Goal: Transaction & Acquisition: Obtain resource

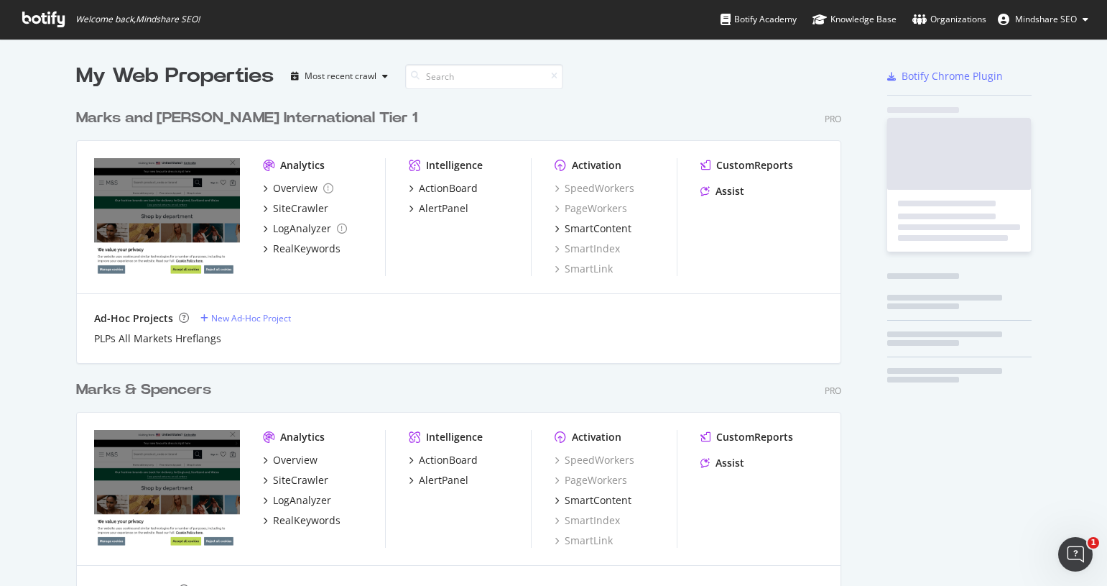
scroll to position [598, 766]
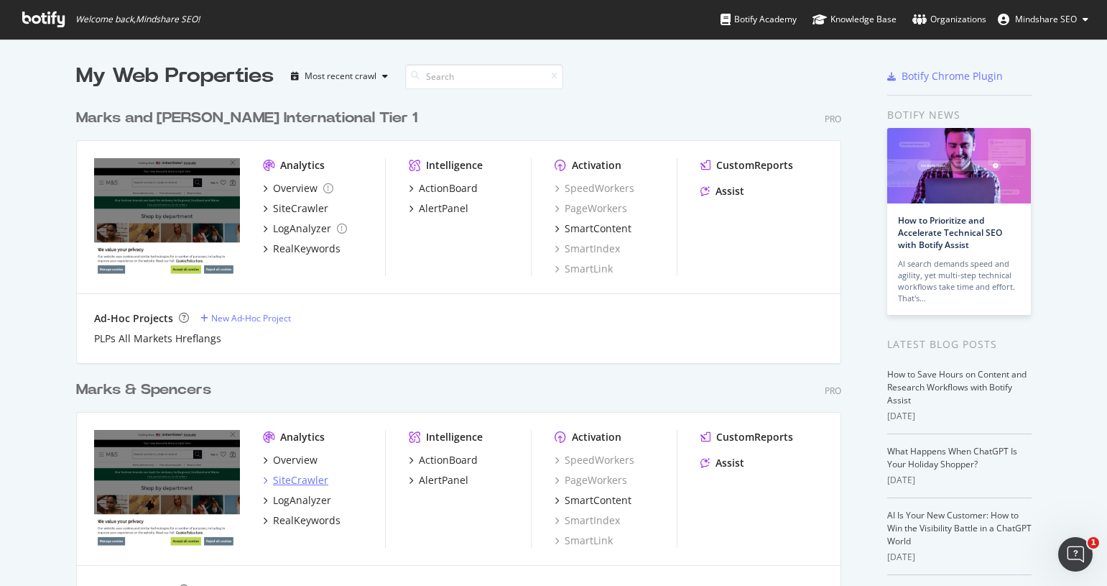
click at [292, 478] on div "SiteCrawler" at bounding box center [300, 480] width 55 height 14
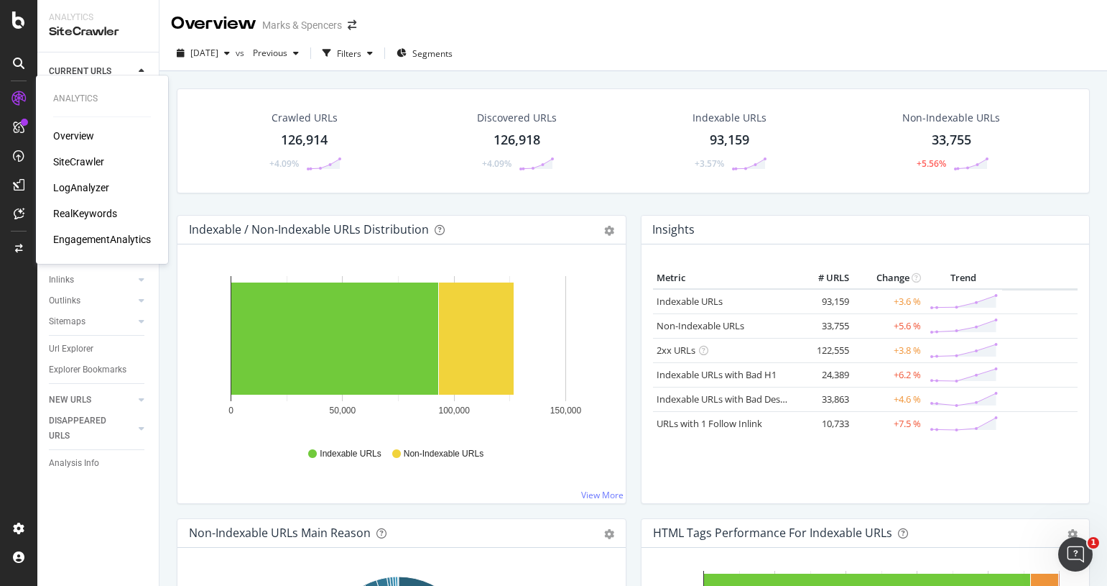
click at [92, 211] on div "RealKeywords" at bounding box center [85, 213] width 64 height 14
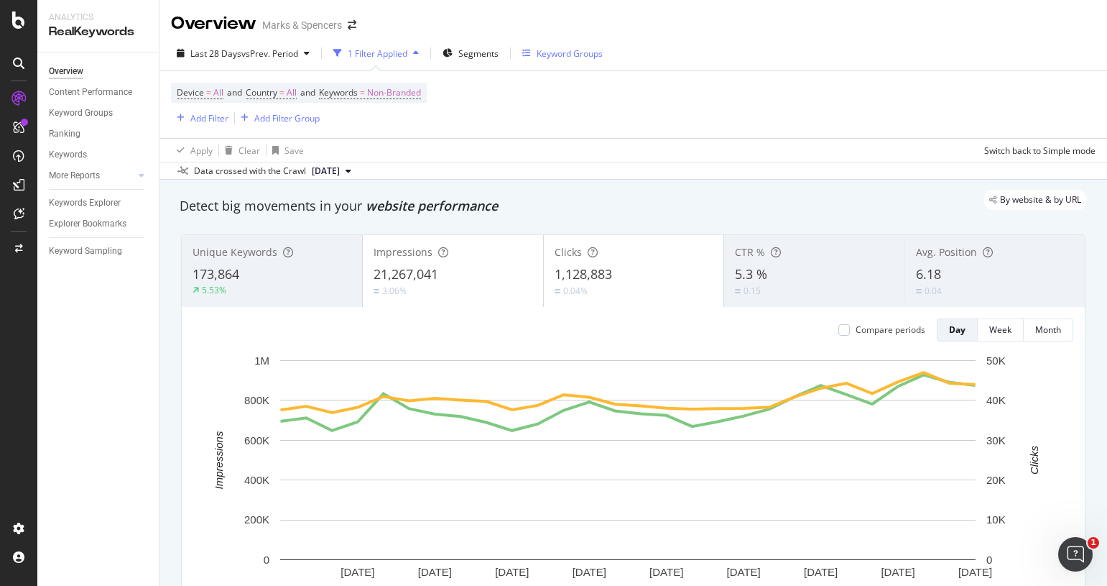
click at [572, 52] on div "Keyword Groups" at bounding box center [570, 53] width 66 height 12
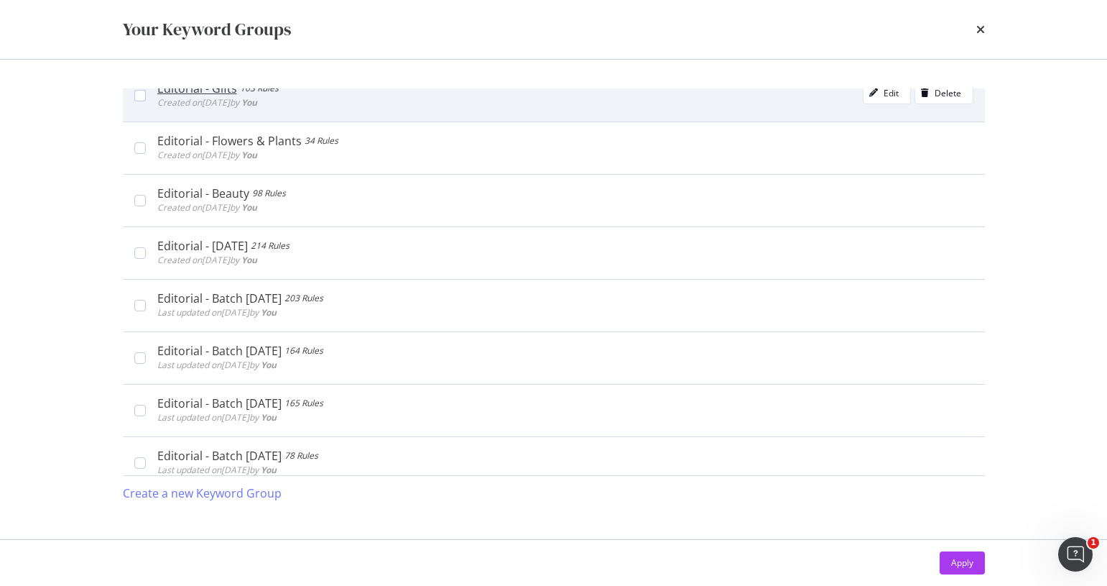
scroll to position [390, 0]
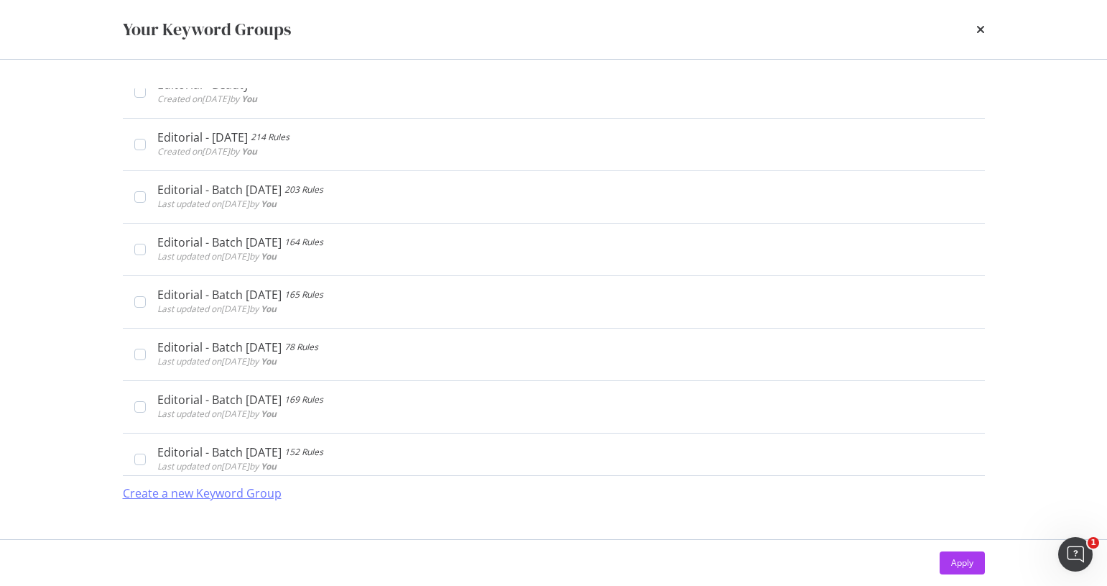
click at [243, 492] on div "Create a new Keyword Group" at bounding box center [202, 493] width 159 height 17
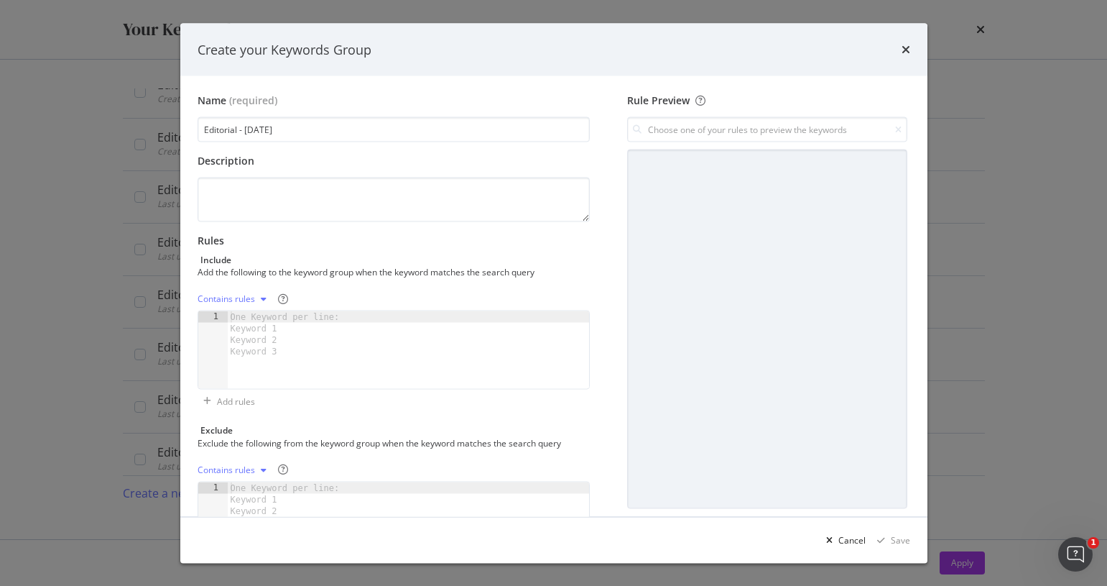
type input "Editorial - Sep 2025"
click at [907, 50] on icon "times" at bounding box center [906, 49] width 9 height 11
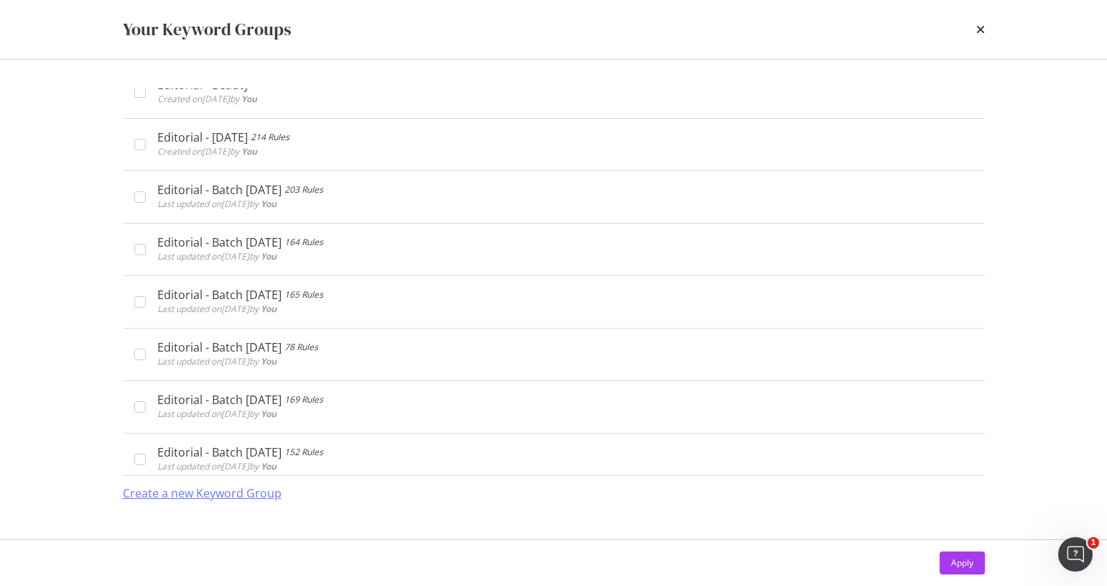
click at [264, 494] on div "Create a new Keyword Group" at bounding box center [202, 493] width 159 height 17
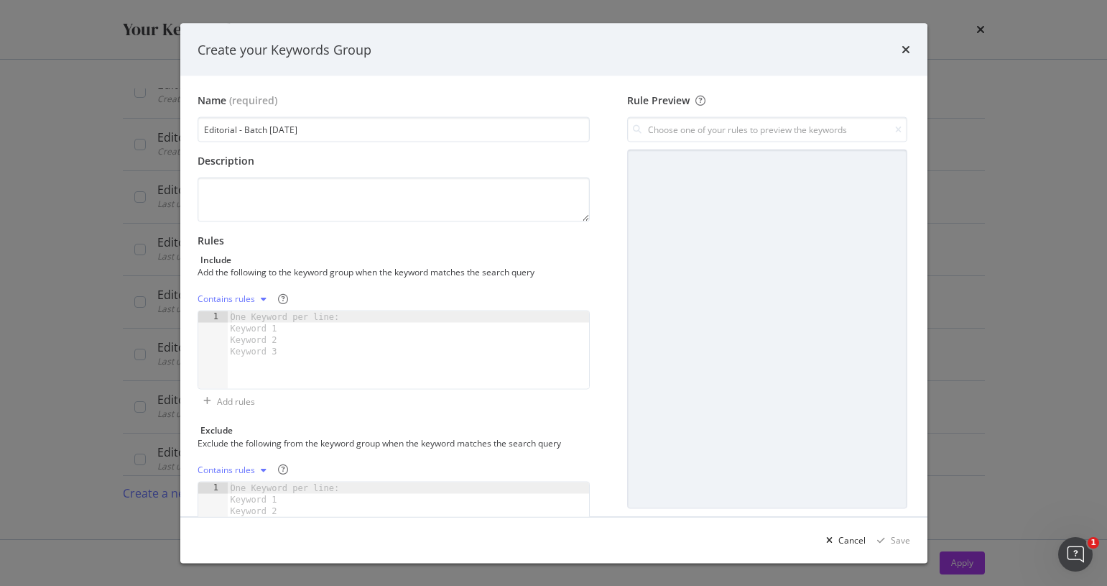
type input "Editorial - Batch [DATE]"
click at [297, 328] on div "One Keyword per line: Keyword 1 Keyword 2 Keyword 3" at bounding box center [288, 334] width 120 height 46
paste textarea "skincare order night"
type textarea "skincare order night"
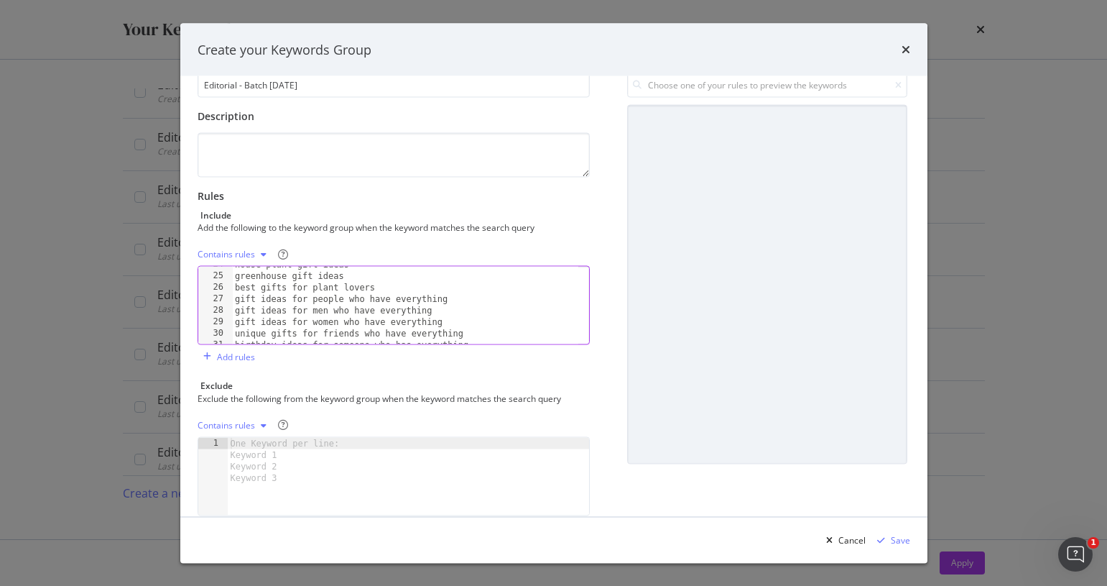
scroll to position [84, 0]
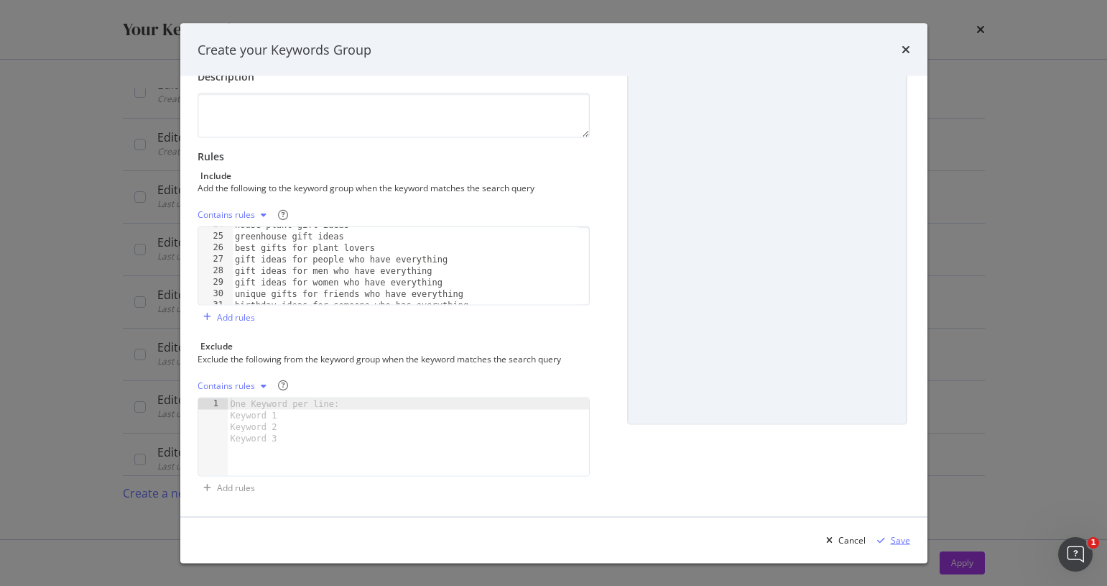
click at [903, 539] on div "Save" at bounding box center [900, 539] width 19 height 12
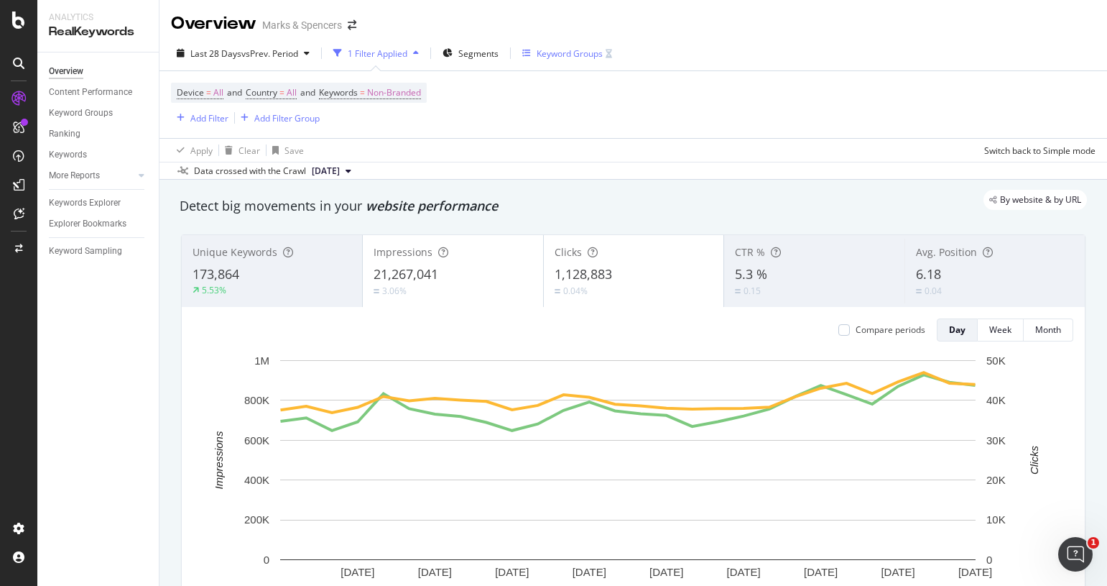
click at [583, 59] on div "Keyword Groups" at bounding box center [567, 53] width 90 height 22
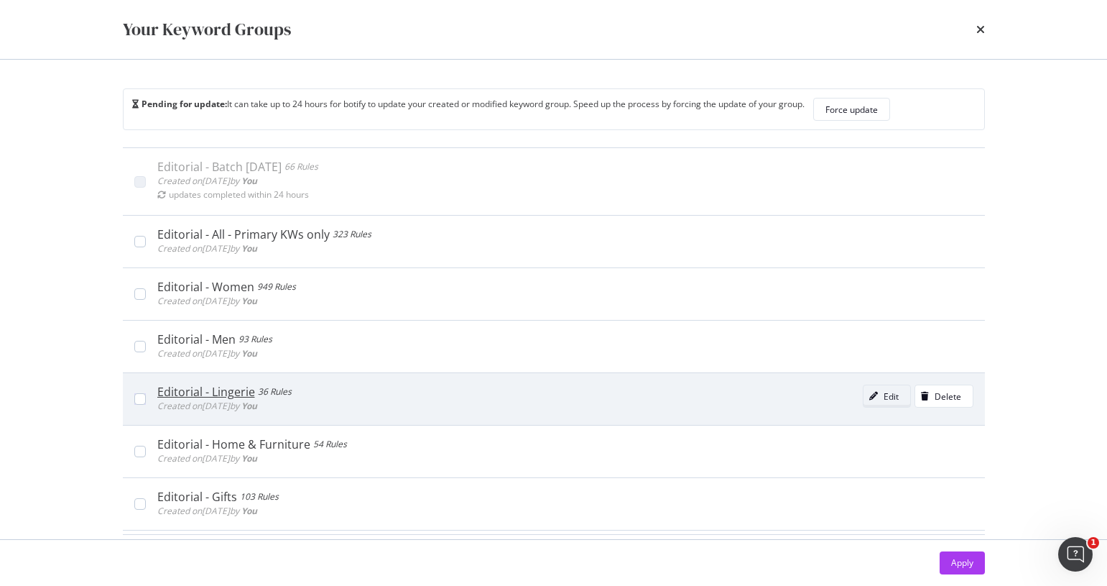
click at [881, 397] on button "Edit" at bounding box center [887, 395] width 48 height 23
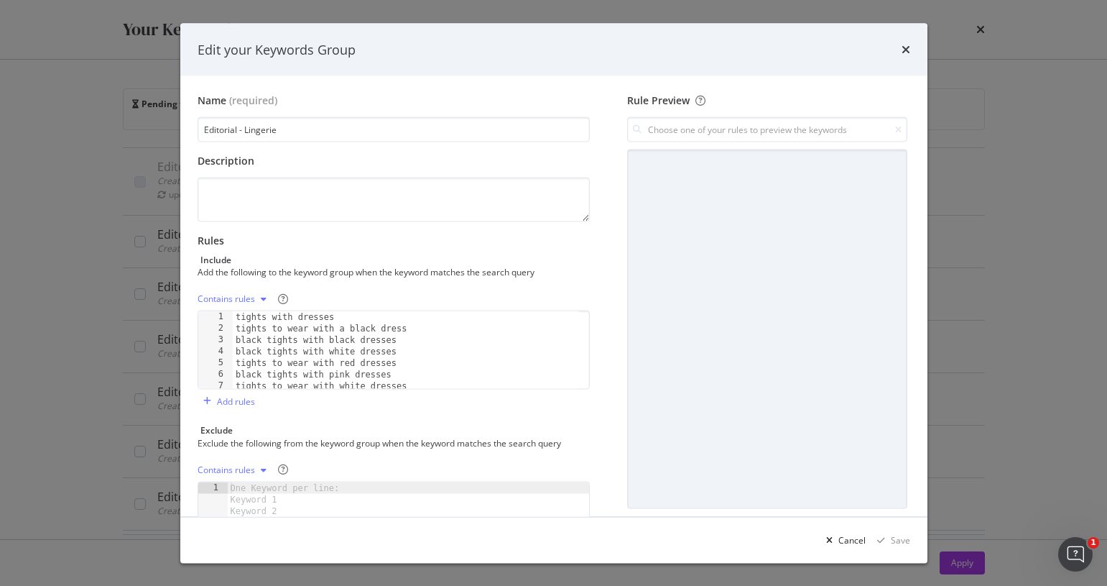
click at [422, 381] on div "tights with dresses tights to wear with a black dress black tights with black d…" at bounding box center [406, 361] width 346 height 101
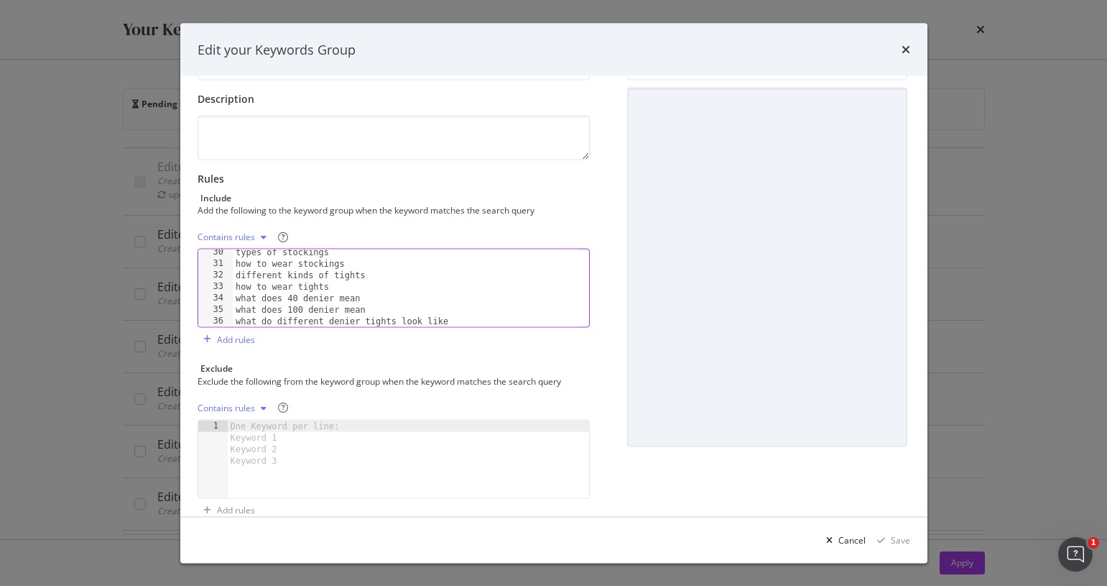
scroll to position [84, 0]
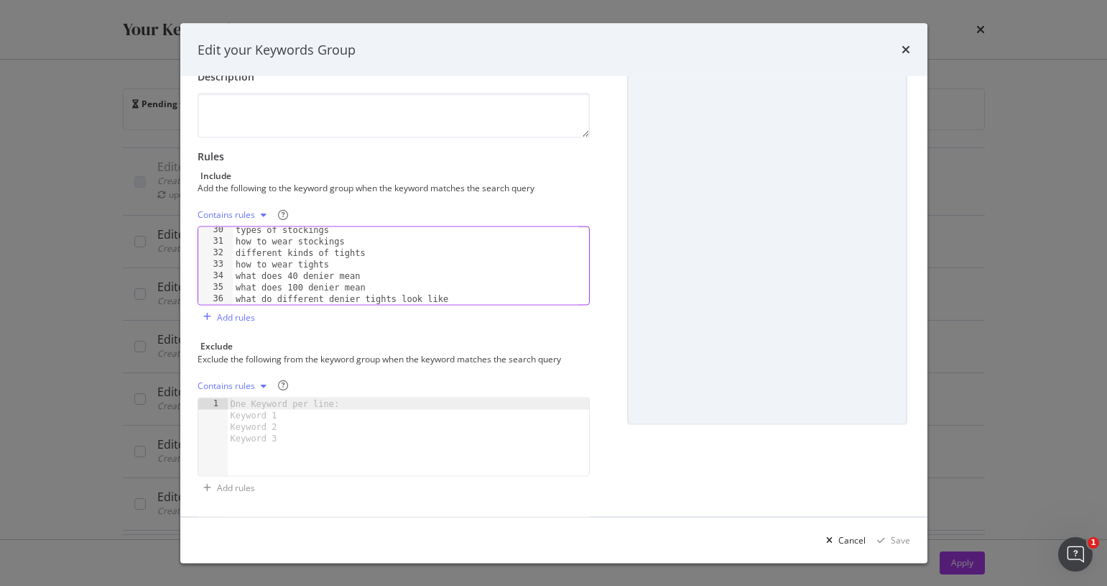
click at [466, 298] on div "types of stockings how to wear stockings different kinds of tights how to wear …" at bounding box center [406, 274] width 346 height 101
type textarea "what do different denier tights look like"
paste textarea "how to pick the right bra size"
type textarea "how to pick the right bra size"
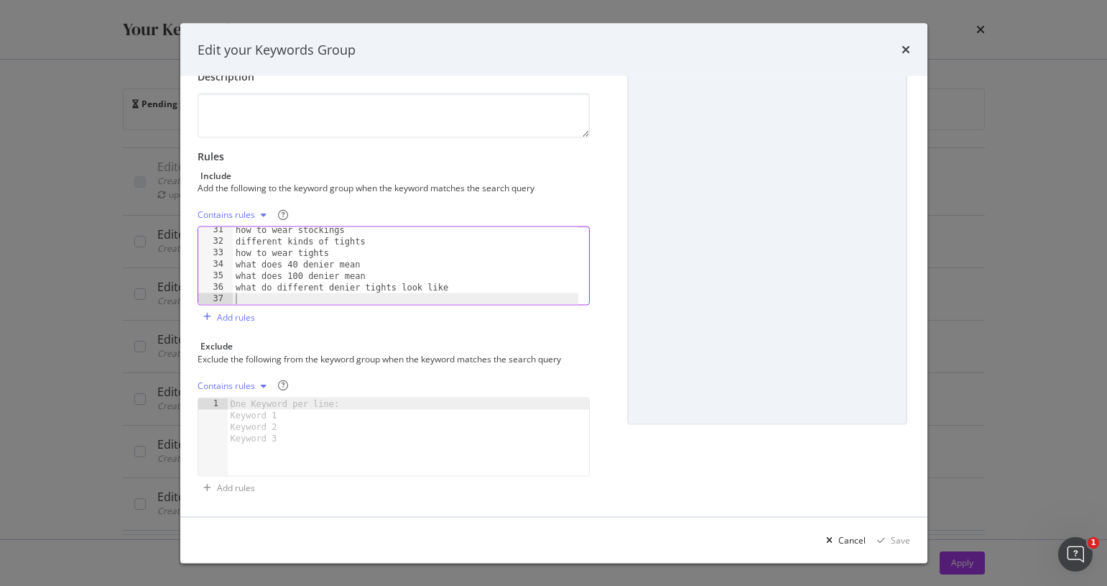
scroll to position [532, 0]
click at [899, 539] on div "Save" at bounding box center [900, 539] width 19 height 12
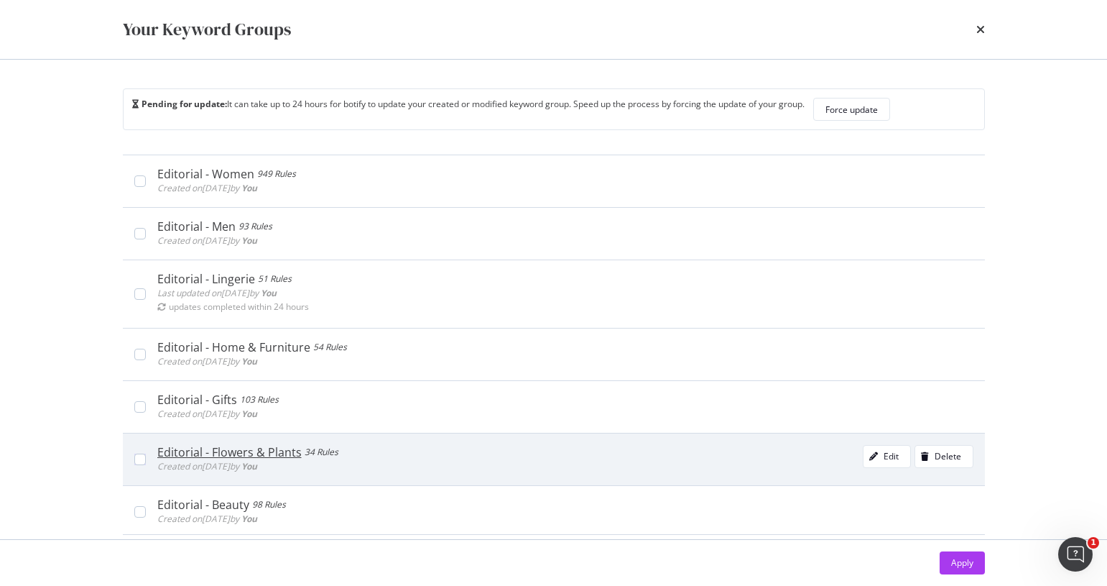
scroll to position [115, 0]
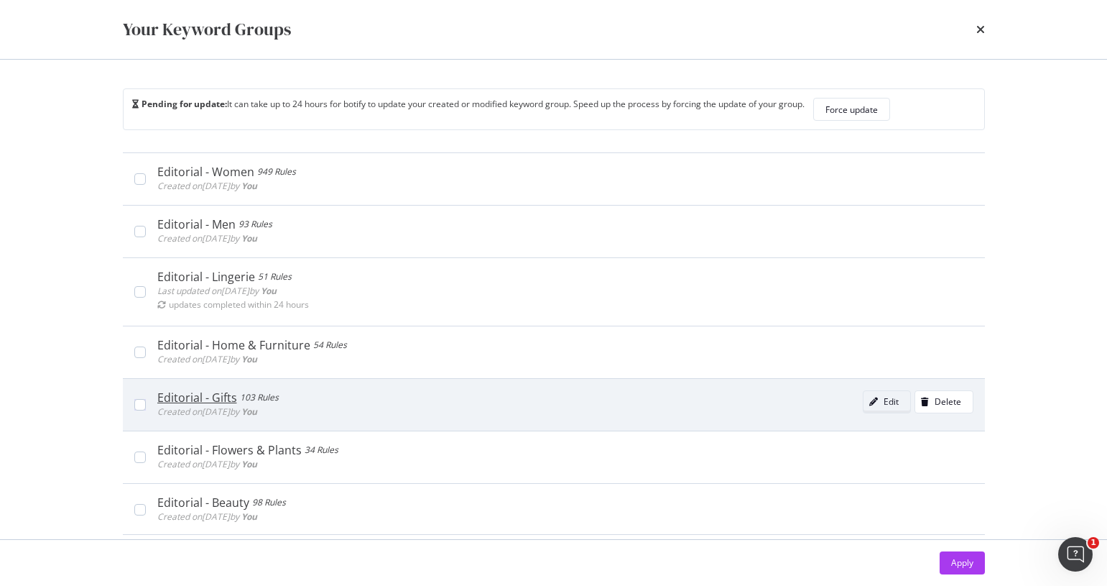
click at [884, 403] on div "Edit" at bounding box center [891, 401] width 15 height 12
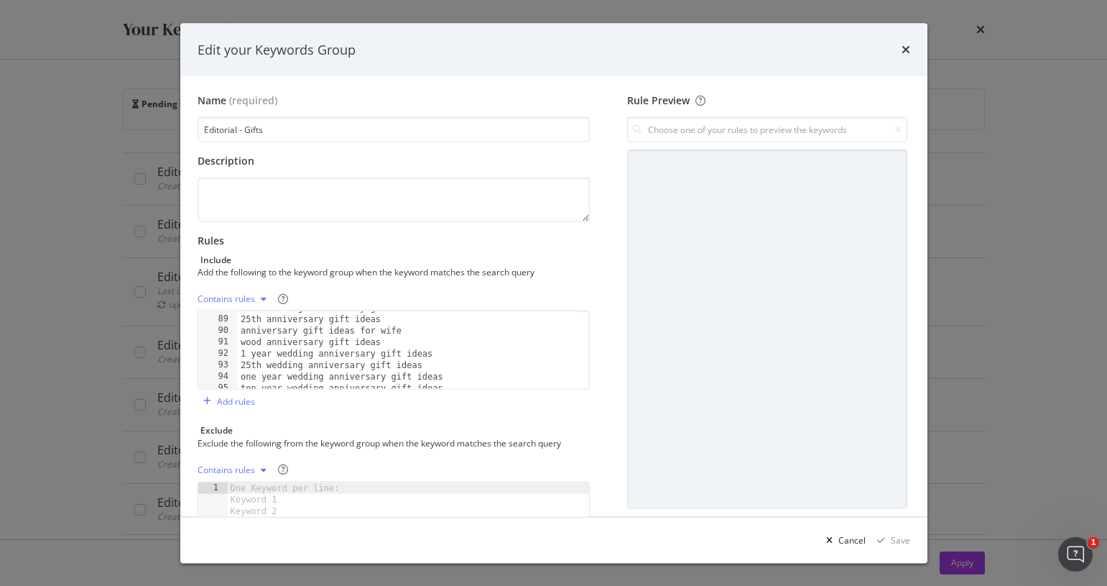
scroll to position [1106, 0]
type textarea "wedding anniversary gift ideas for him"
click at [466, 381] on div "wedding anniversary gift ideas for husband 5 year anniversary gift ideas best w…" at bounding box center [408, 358] width 341 height 101
paste textarea "birthday ideas for someone who has everything"
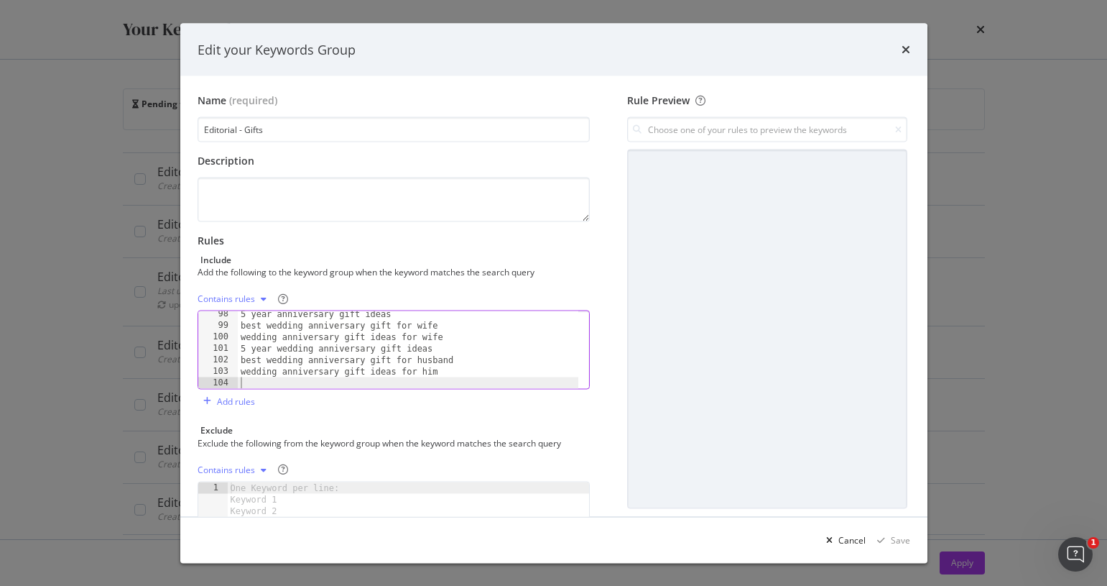
type textarea "birthday ideas for someone who has everything"
click at [910, 539] on div "Save" at bounding box center [900, 539] width 19 height 12
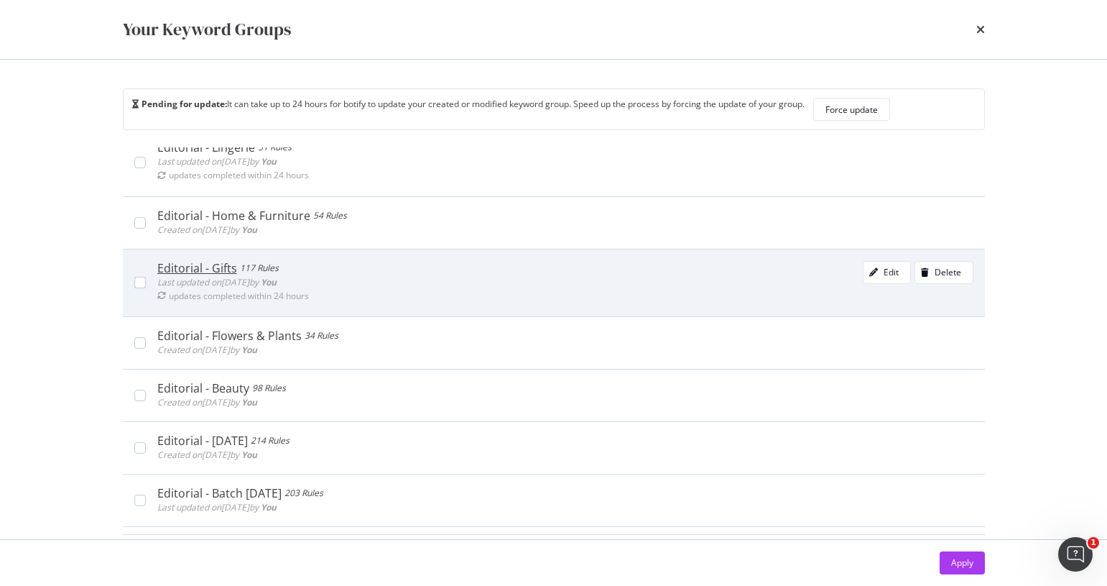
scroll to position [268, 0]
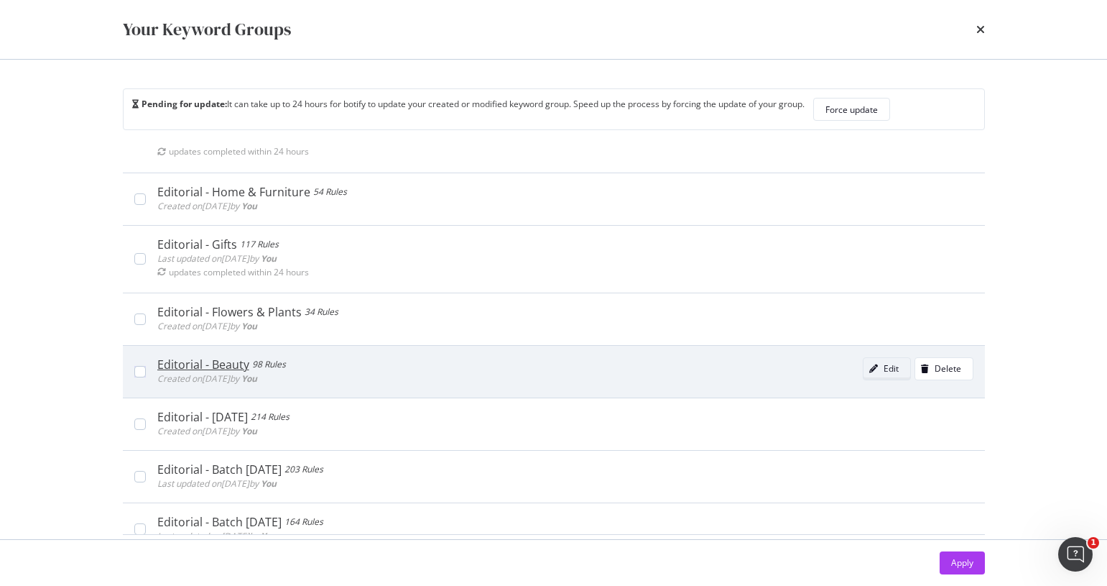
click at [864, 366] on div "modal" at bounding box center [874, 368] width 20 height 9
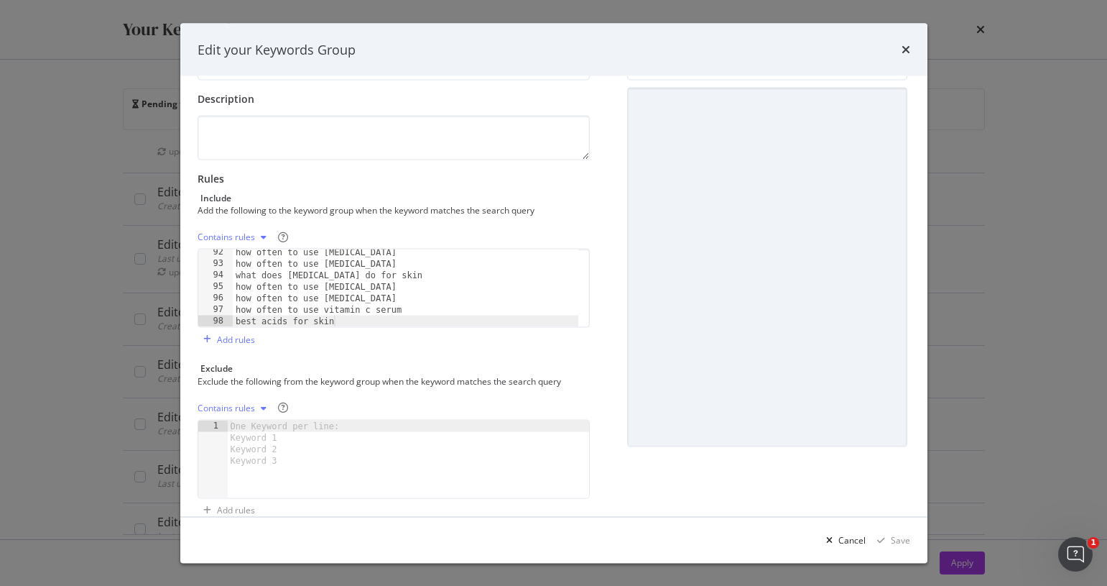
scroll to position [84, 0]
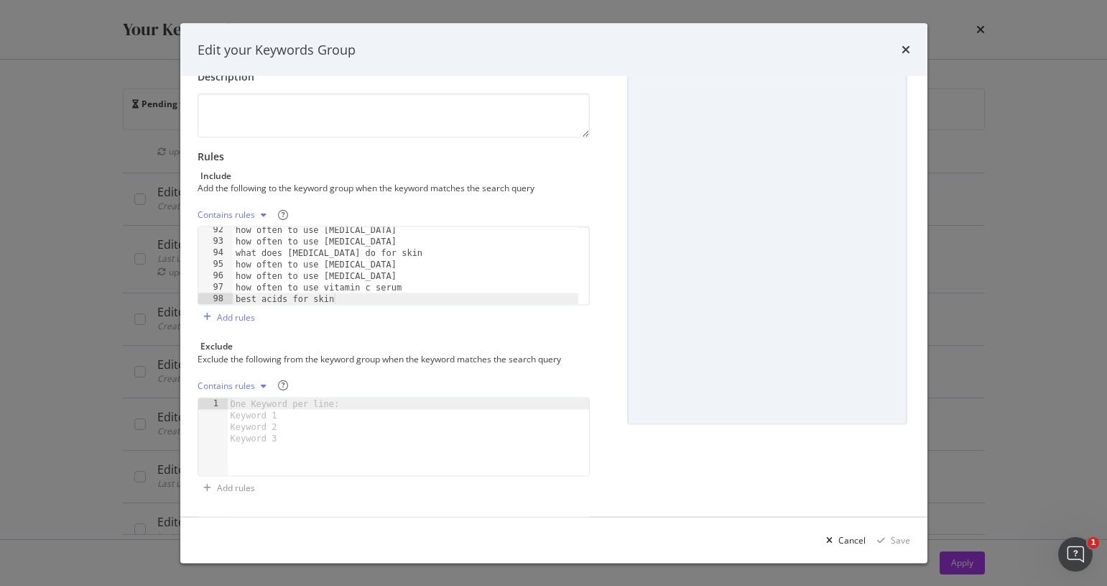
type textarea "best acids for skin"
click at [348, 298] on div "how often to use salicylic acid how often to use glycolic acid what does azelai…" at bounding box center [406, 274] width 346 height 101
paste textarea "skincare order night"
type textarea "skincare order night"
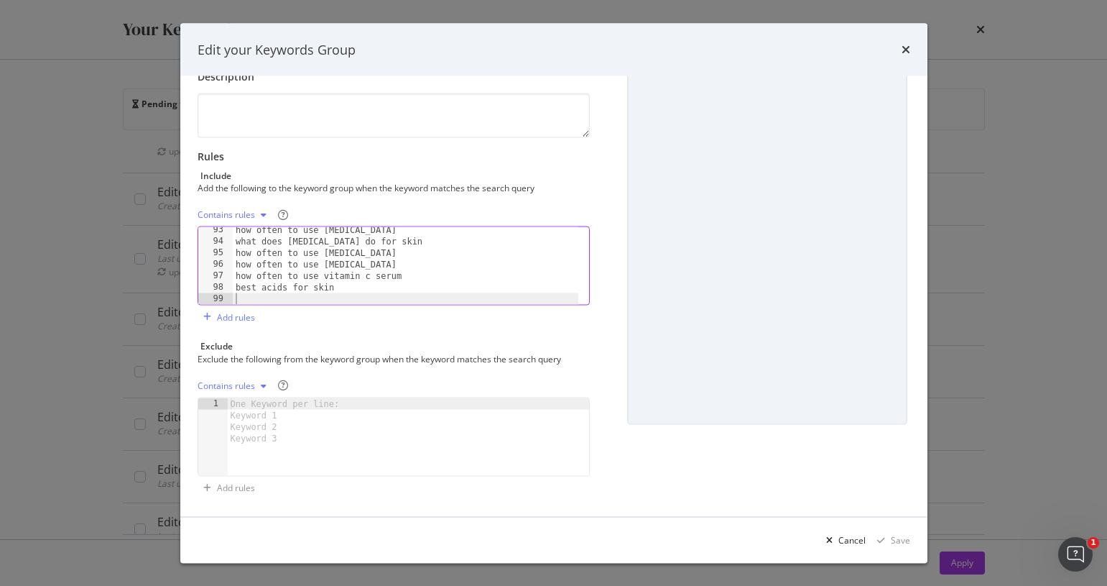
scroll to position [1221, 0]
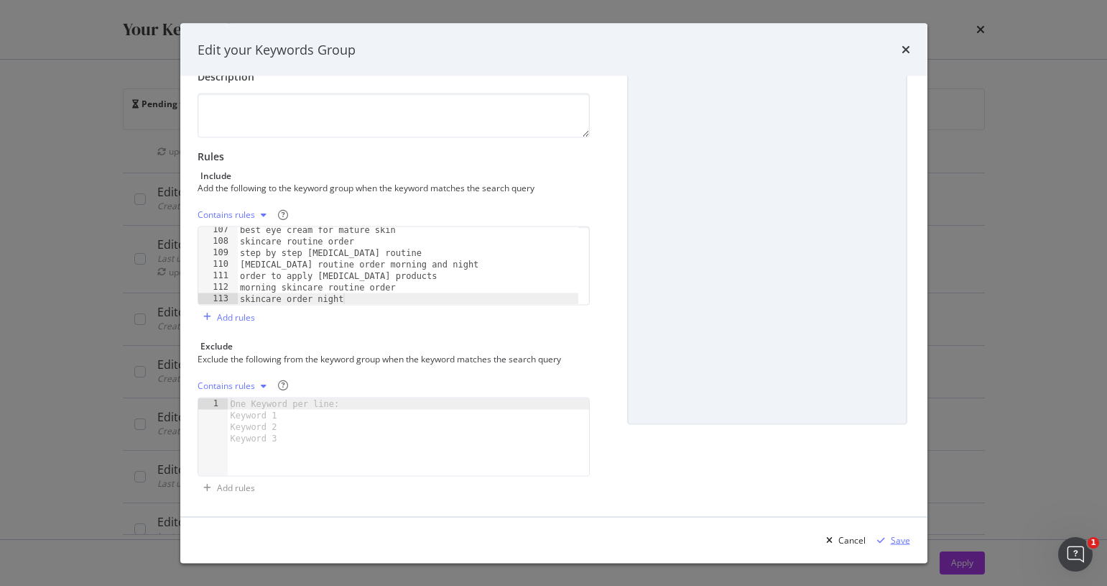
click at [892, 533] on div "Save" at bounding box center [900, 539] width 19 height 12
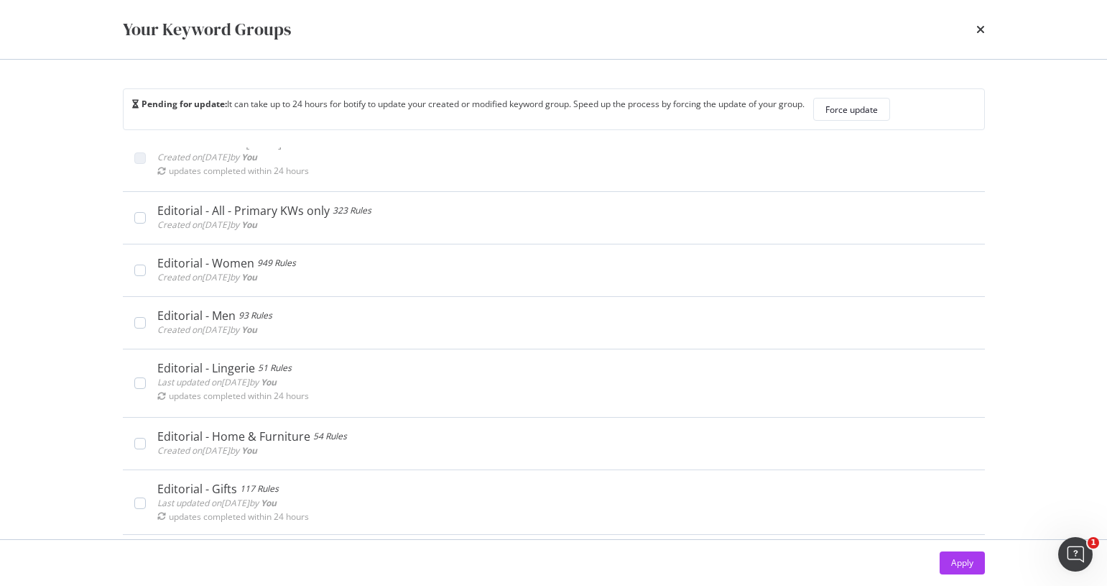
scroll to position [0, 0]
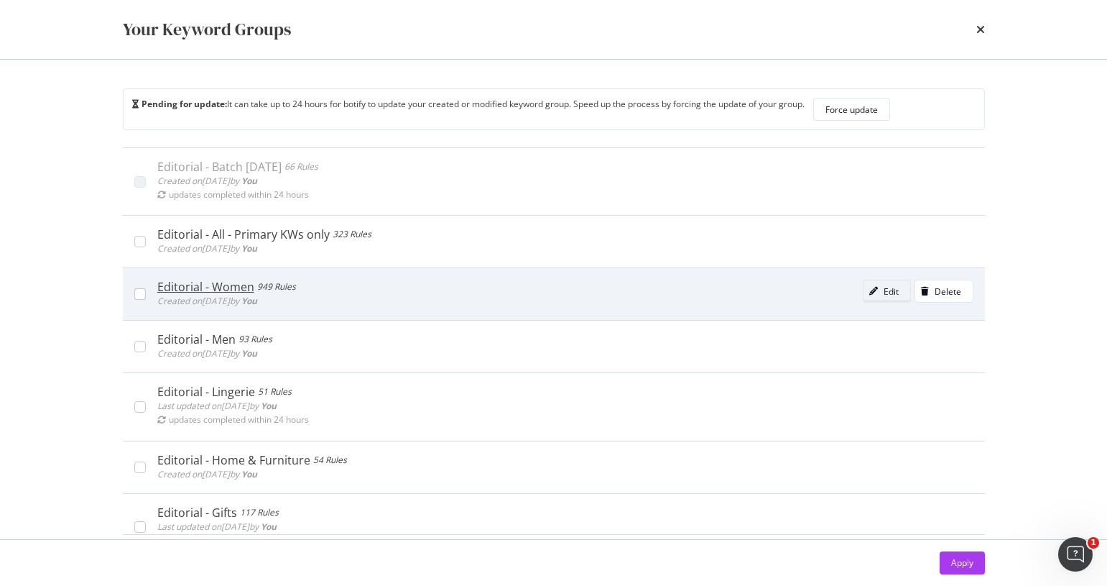
click at [869, 288] on icon "modal" at bounding box center [873, 291] width 9 height 9
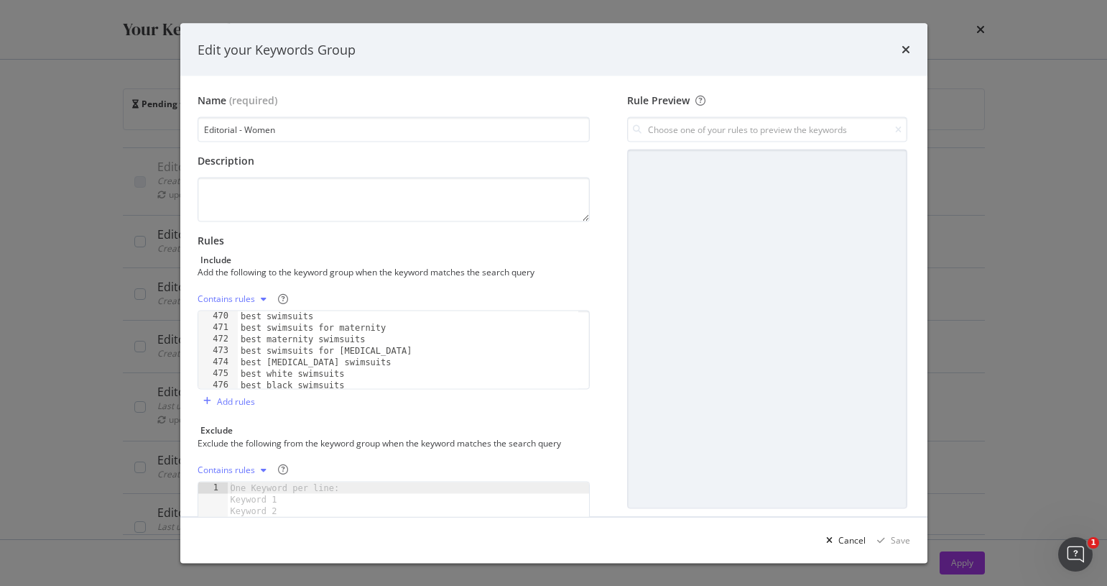
scroll to position [10831, 0]
type textarea "best yoga clothes for curves"
click at [392, 384] on div "plus size yoga outfits what clothes to wear for yoga classes best yoga tops for…" at bounding box center [408, 358] width 341 height 101
paste textarea "what to wear for birthday night out"
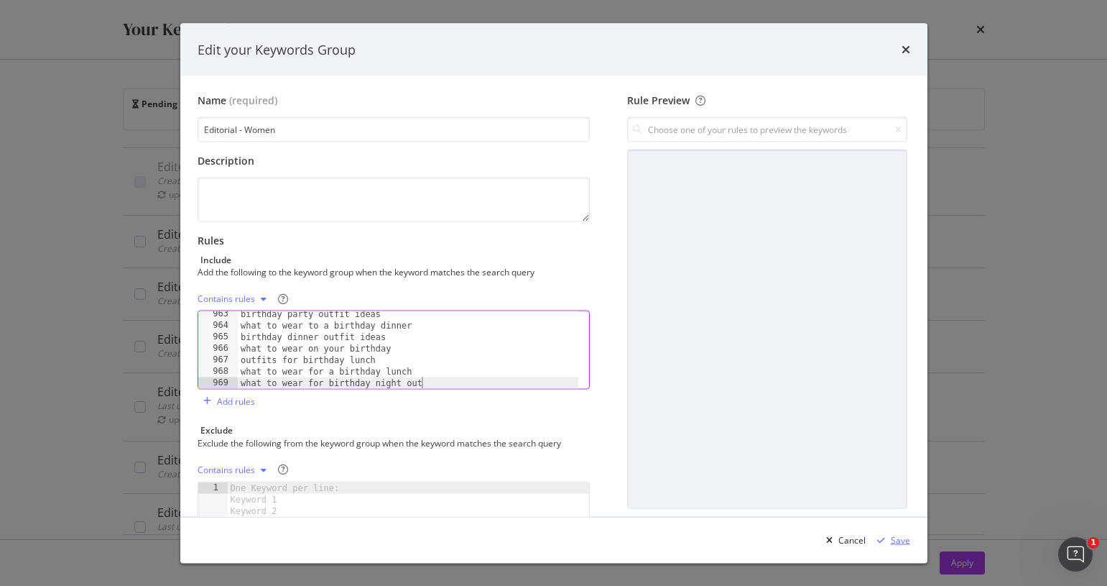
type textarea "what to wear for birthday night out"
click at [900, 544] on div "Save" at bounding box center [900, 539] width 19 height 12
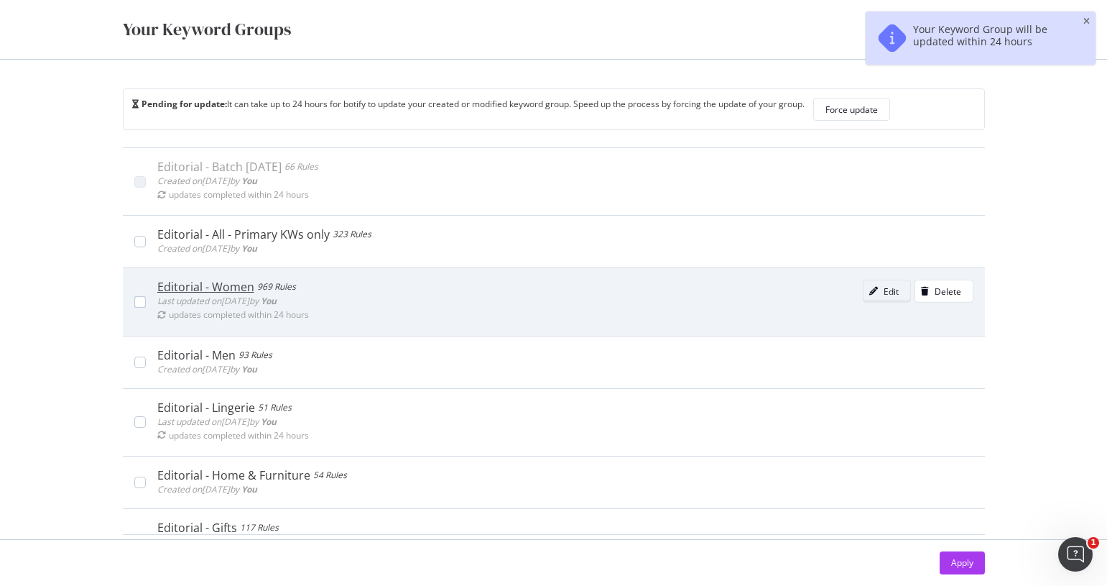
click at [884, 289] on div "Edit" at bounding box center [891, 291] width 15 height 12
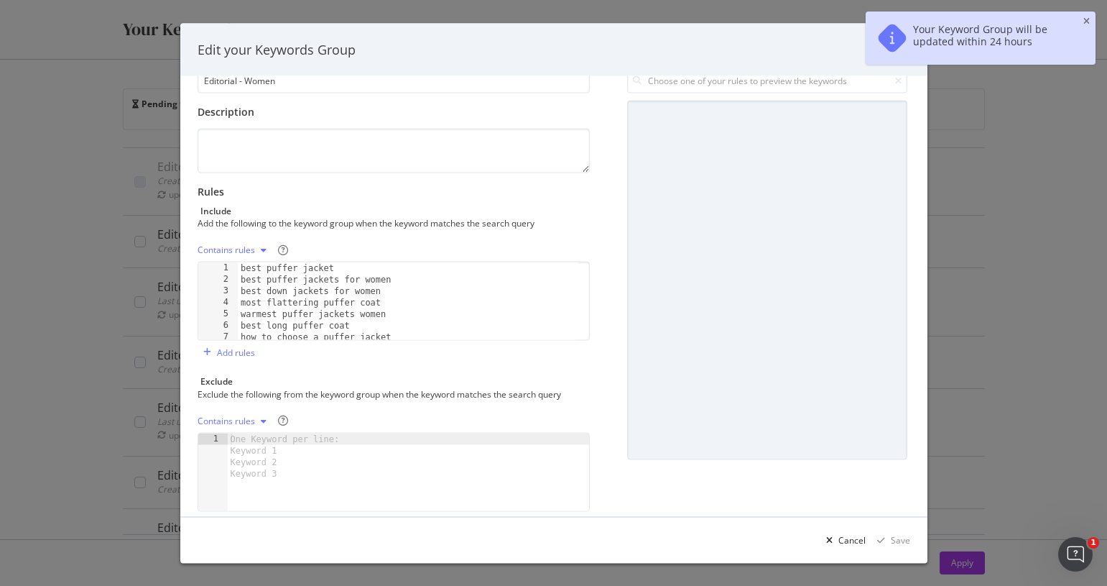
scroll to position [84, 0]
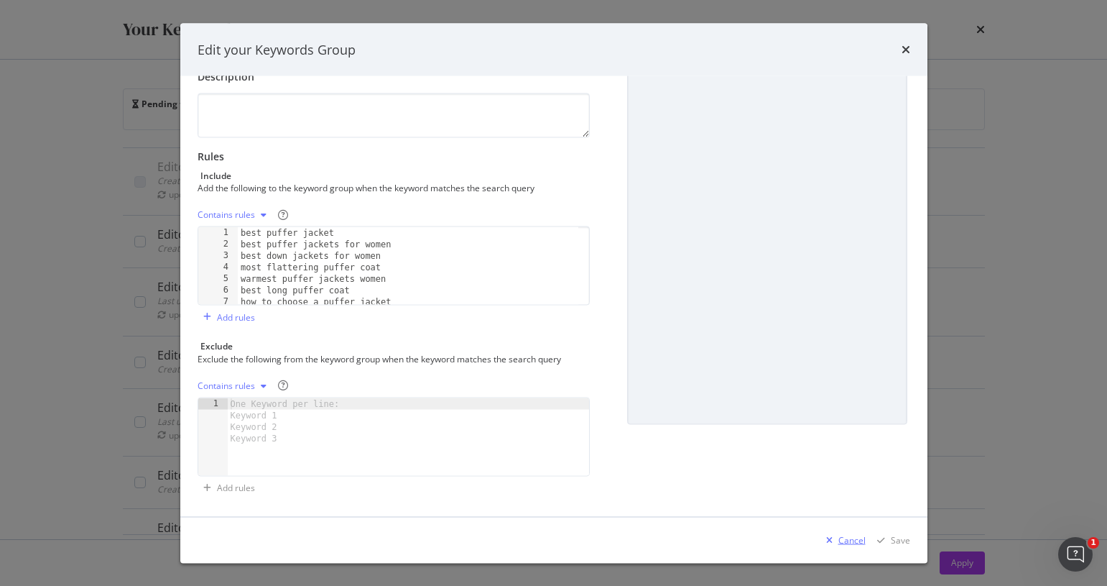
click at [845, 544] on div "Cancel" at bounding box center [851, 539] width 27 height 12
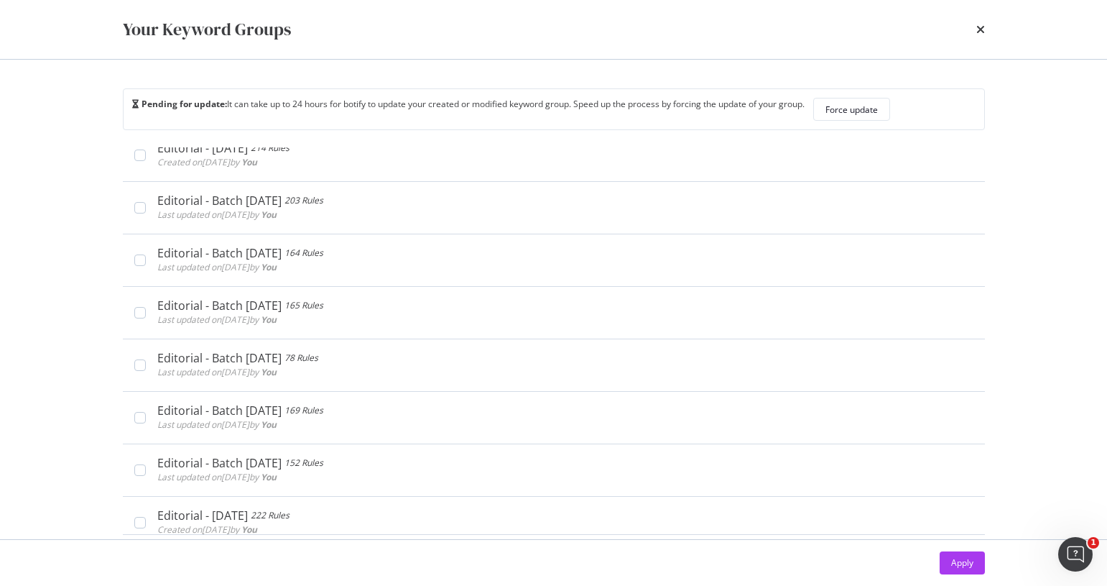
scroll to position [651, 0]
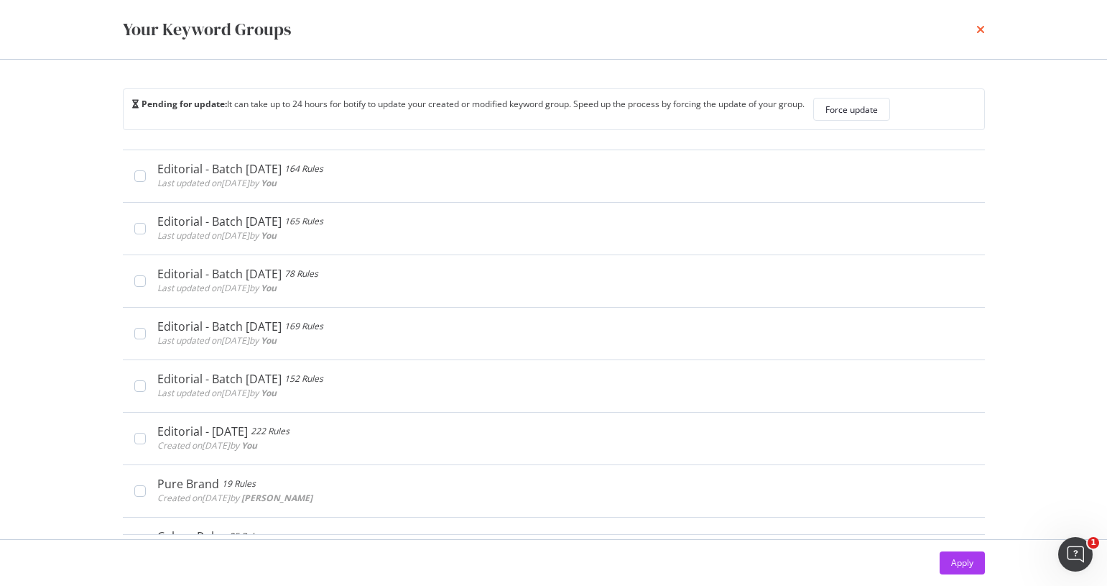
click at [979, 30] on icon "times" at bounding box center [980, 29] width 9 height 11
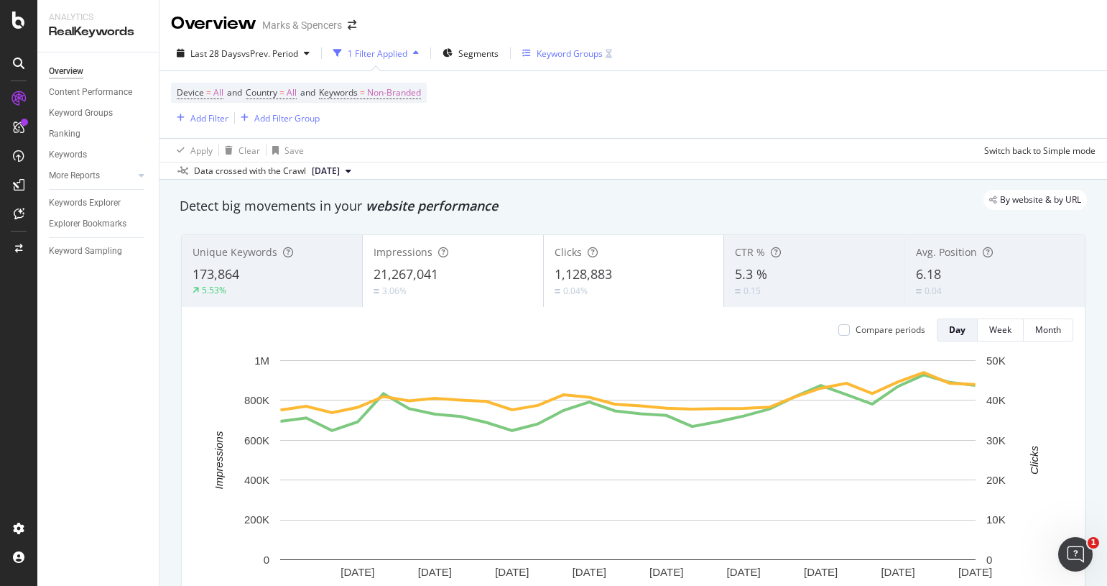
click at [558, 52] on div "Keyword Groups" at bounding box center [570, 53] width 66 height 12
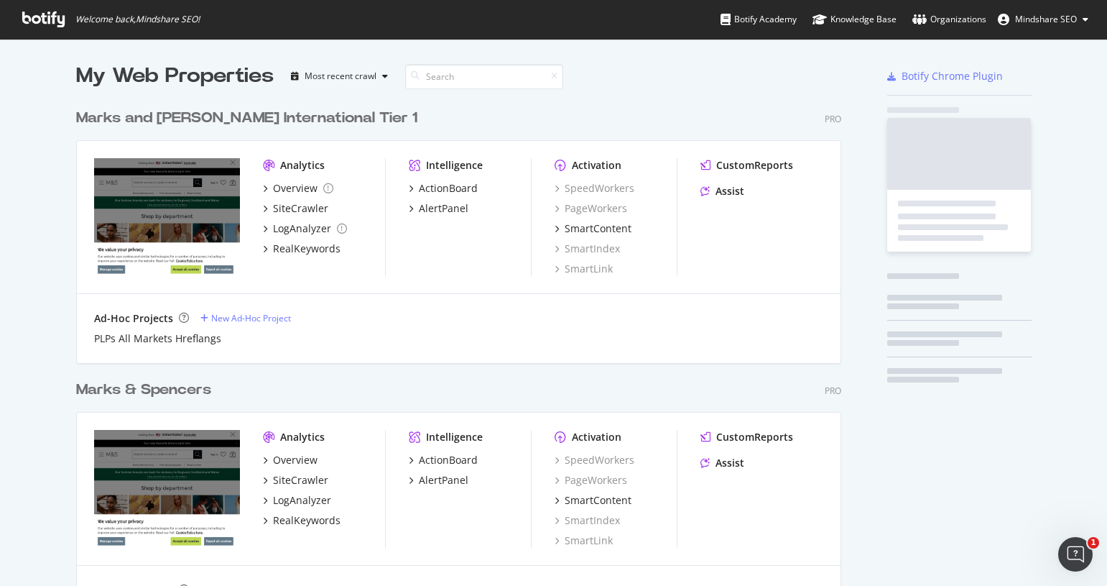
scroll to position [598, 766]
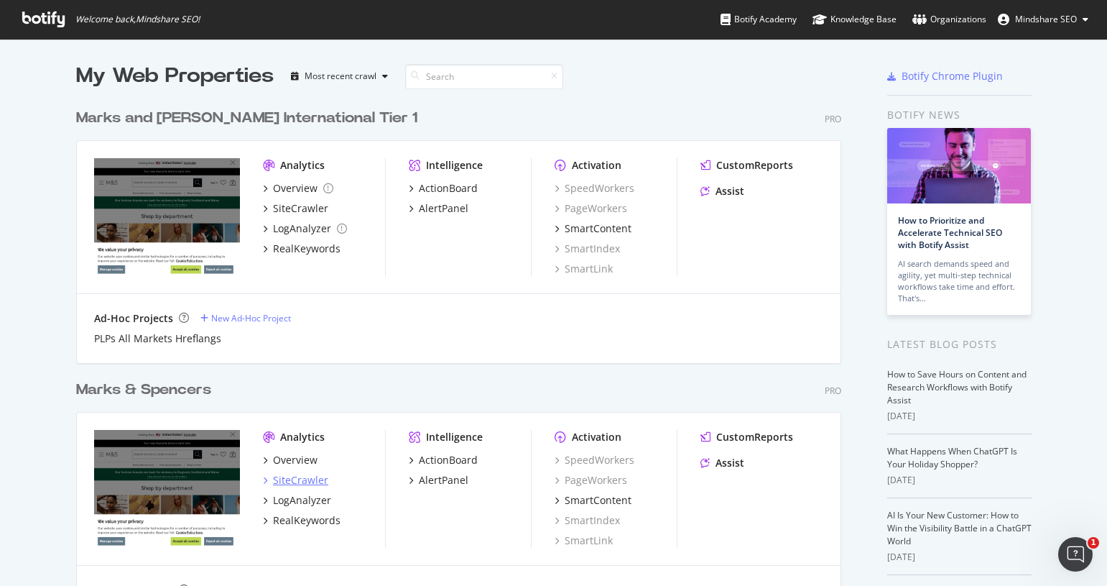
click at [297, 483] on div "SiteCrawler" at bounding box center [300, 480] width 55 height 14
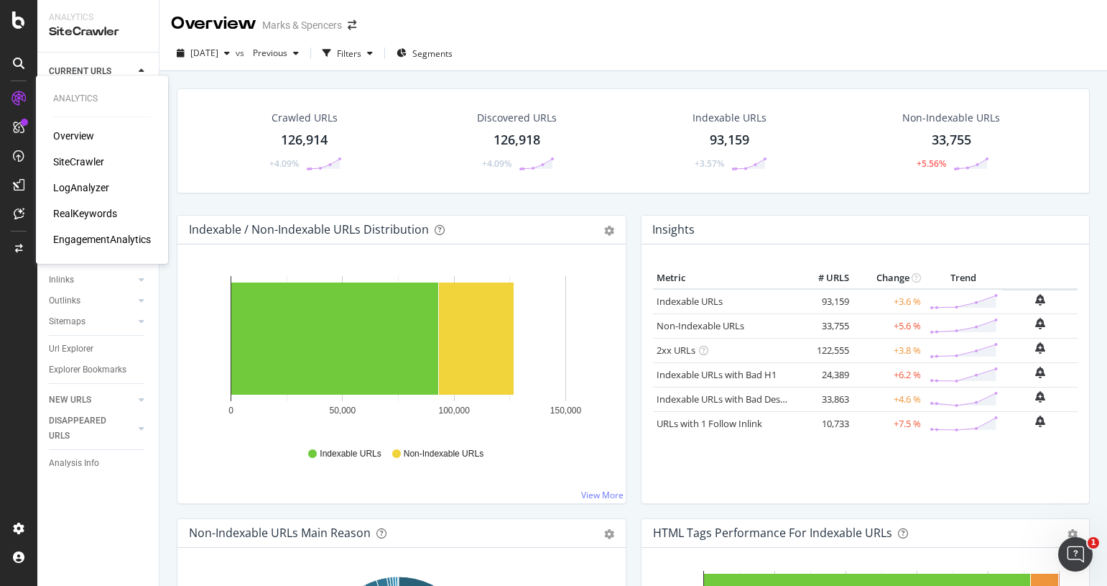
click at [91, 218] on div "RealKeywords" at bounding box center [85, 213] width 64 height 14
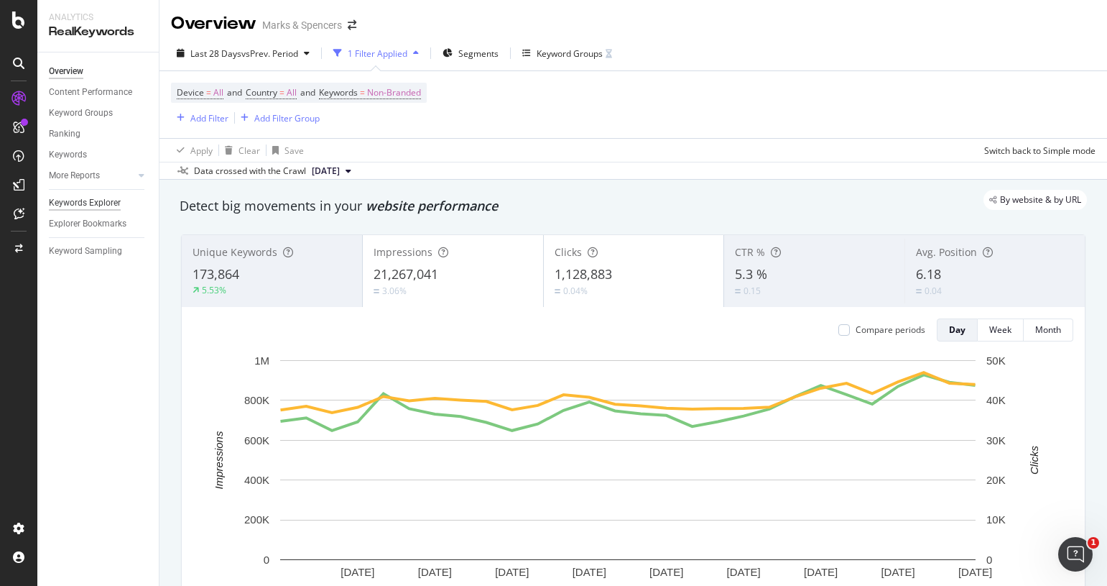
click at [105, 195] on div "Keywords Explorer" at bounding box center [85, 202] width 72 height 15
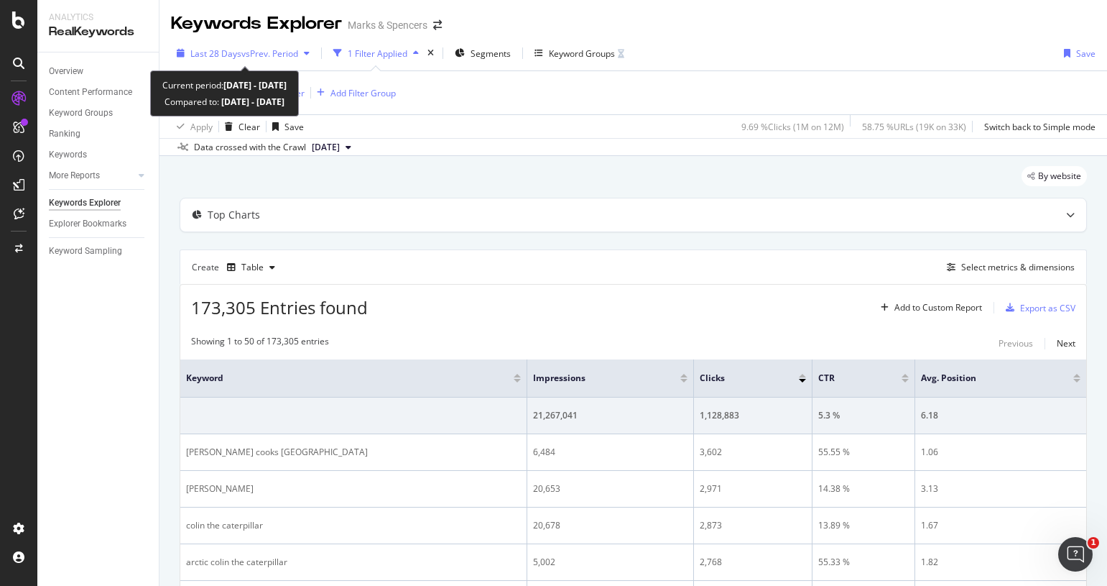
click at [258, 51] on span "vs Prev. Period" at bounding box center [269, 53] width 57 height 12
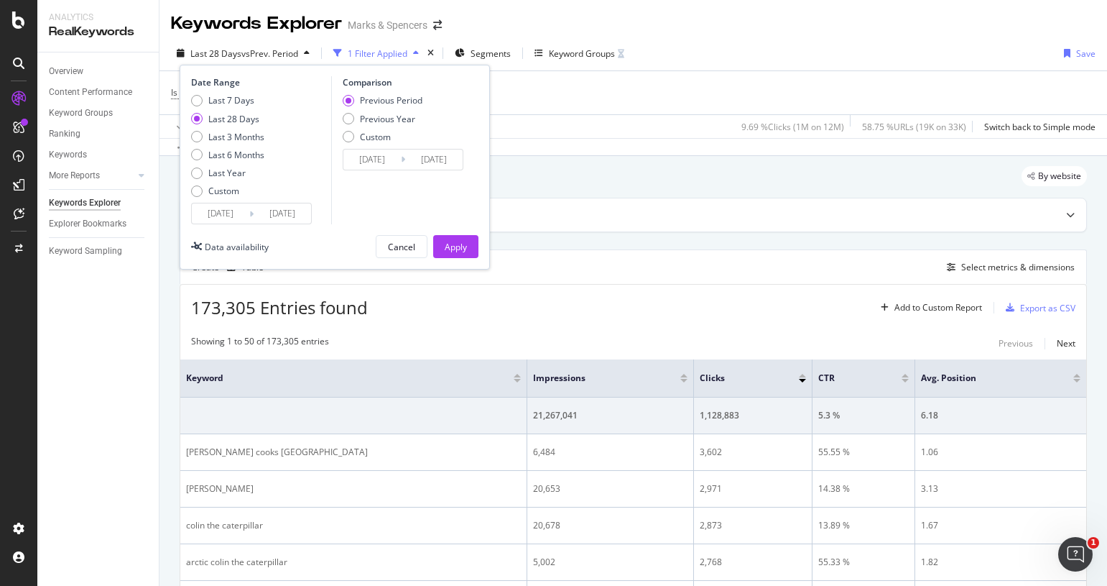
click at [231, 198] on div "Last 7 Days Last 28 Days Last 3 Months Last 6 Months Last Year Custom" at bounding box center [227, 148] width 73 height 108
click at [233, 193] on div "Custom" at bounding box center [223, 191] width 31 height 12
click at [232, 216] on input "[DATE]" at bounding box center [220, 213] width 57 height 20
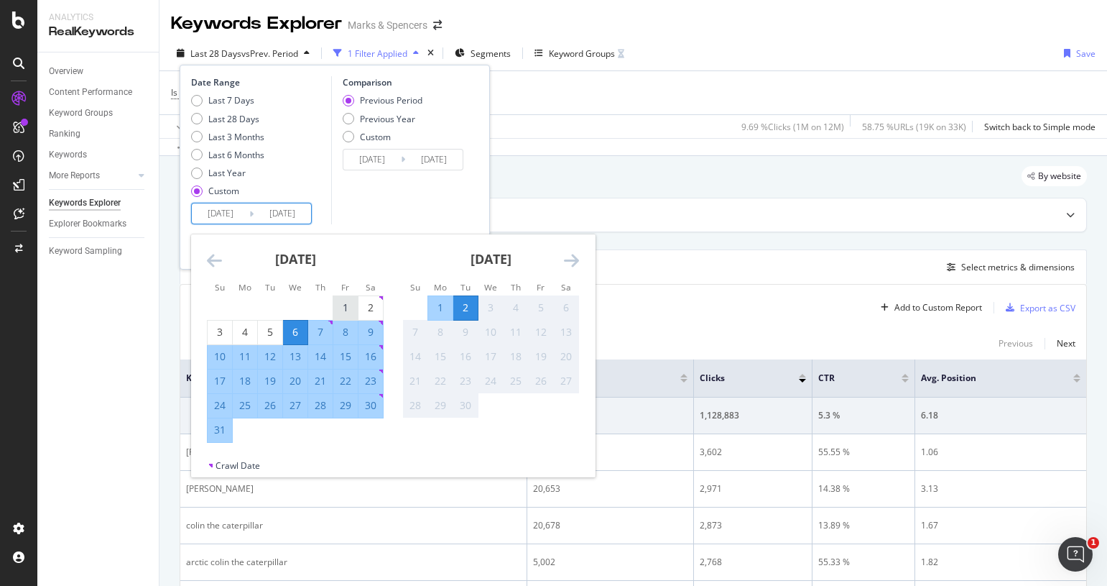
click at [345, 308] on div "1" at bounding box center [345, 307] width 24 height 14
type input "[DATE]"
drag, startPoint x: 297, startPoint y: 217, endPoint x: 404, endPoint y: 244, distance: 109.6
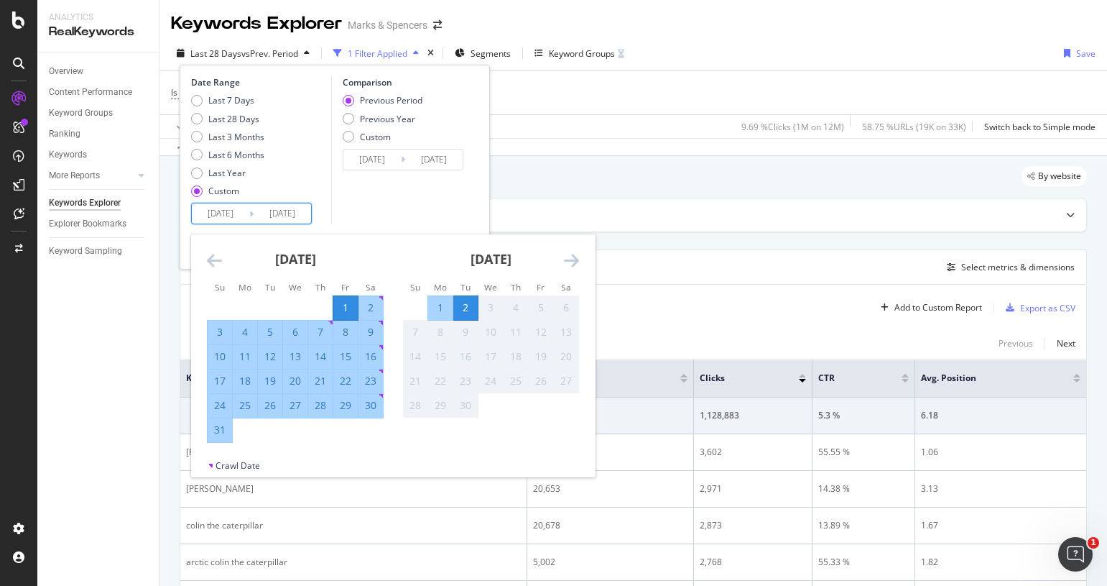
click at [297, 217] on input "[DATE]" at bounding box center [282, 213] width 57 height 20
click at [214, 433] on div "31" at bounding box center [220, 429] width 24 height 14
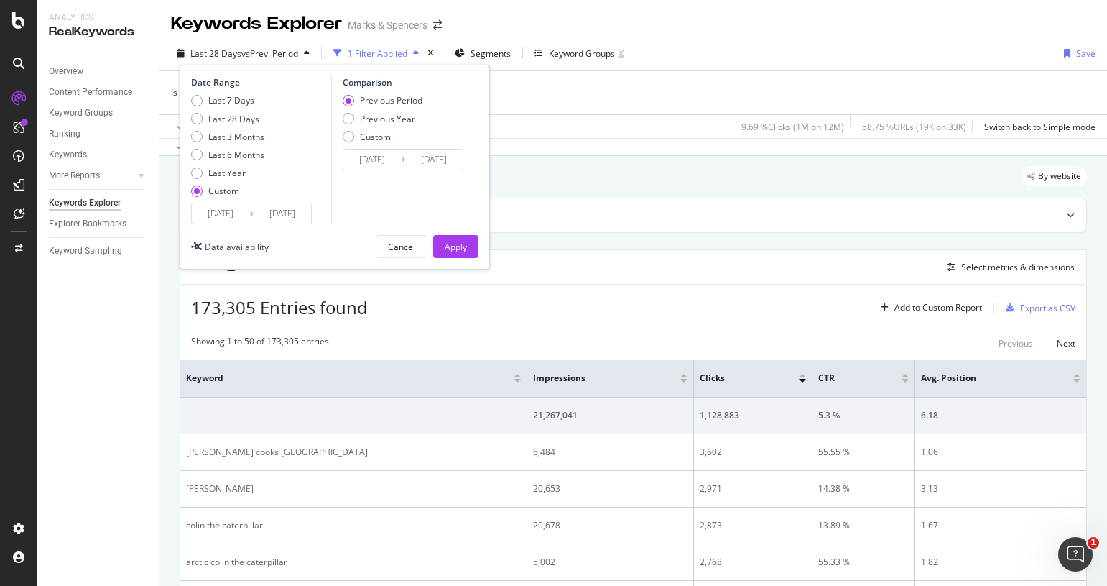
type input "[DATE]"
click at [459, 248] on div "Apply" at bounding box center [456, 247] width 22 height 12
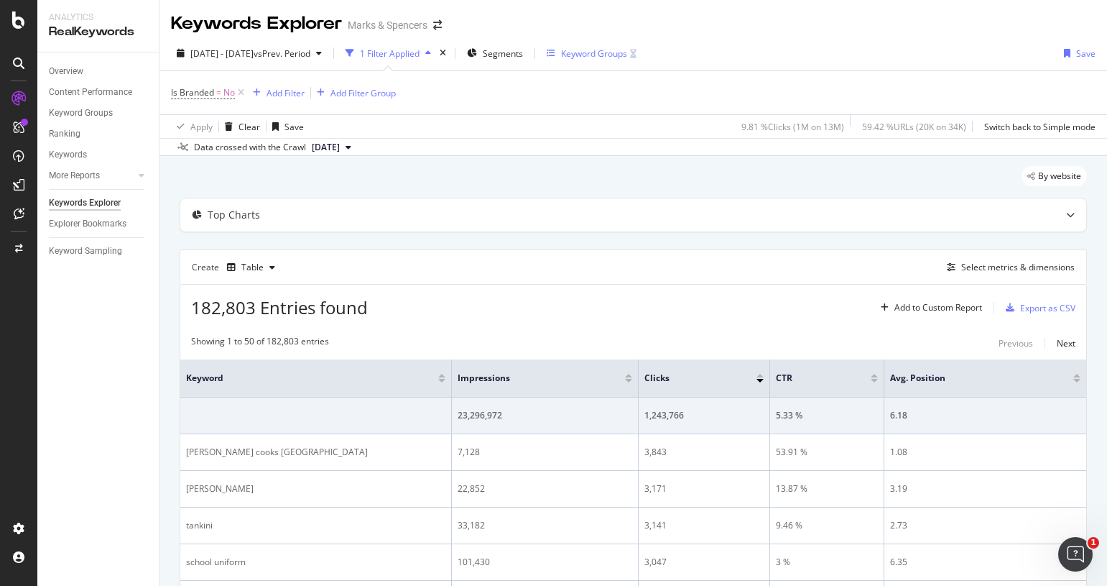
click at [627, 56] on div "Keyword Groups" at bounding box center [594, 53] width 66 height 12
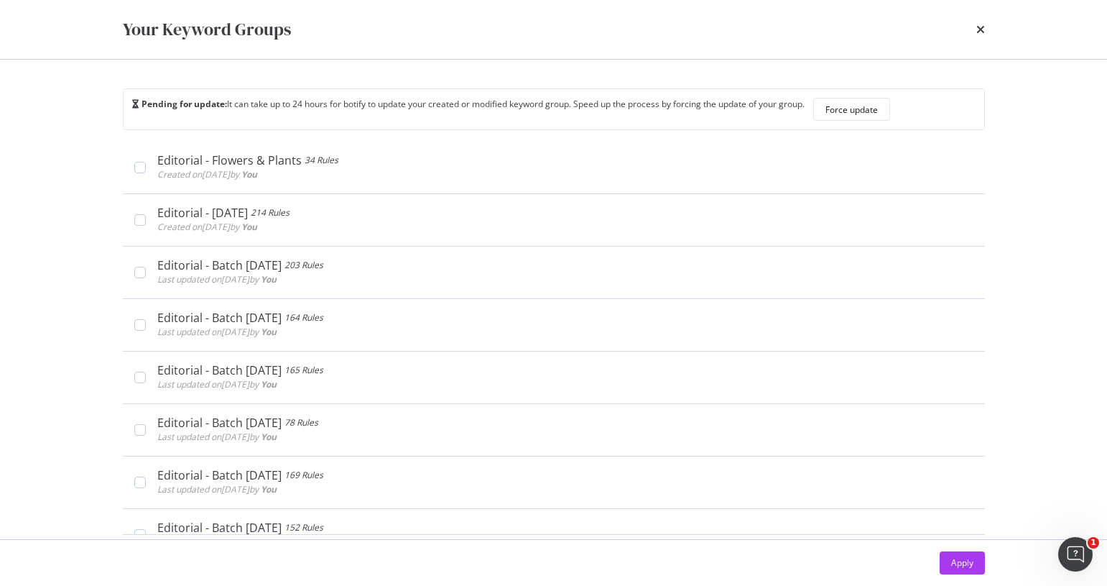
scroll to position [508, 0]
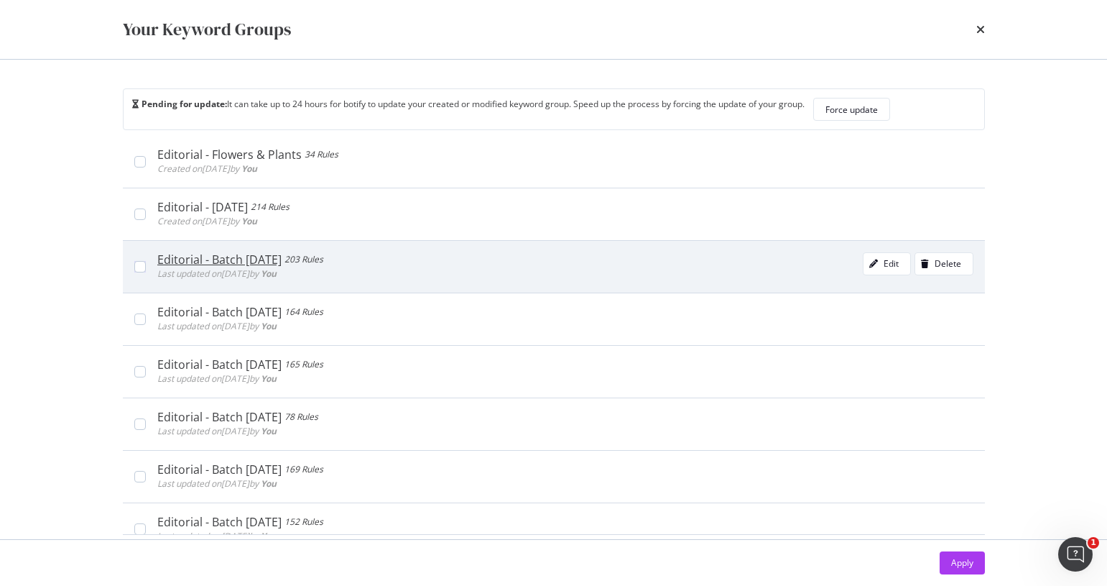
click at [142, 277] on div "Editorial - Batch [DATE] 203 Rules Last updated on [DATE] by You Edit Delete" at bounding box center [554, 266] width 862 height 52
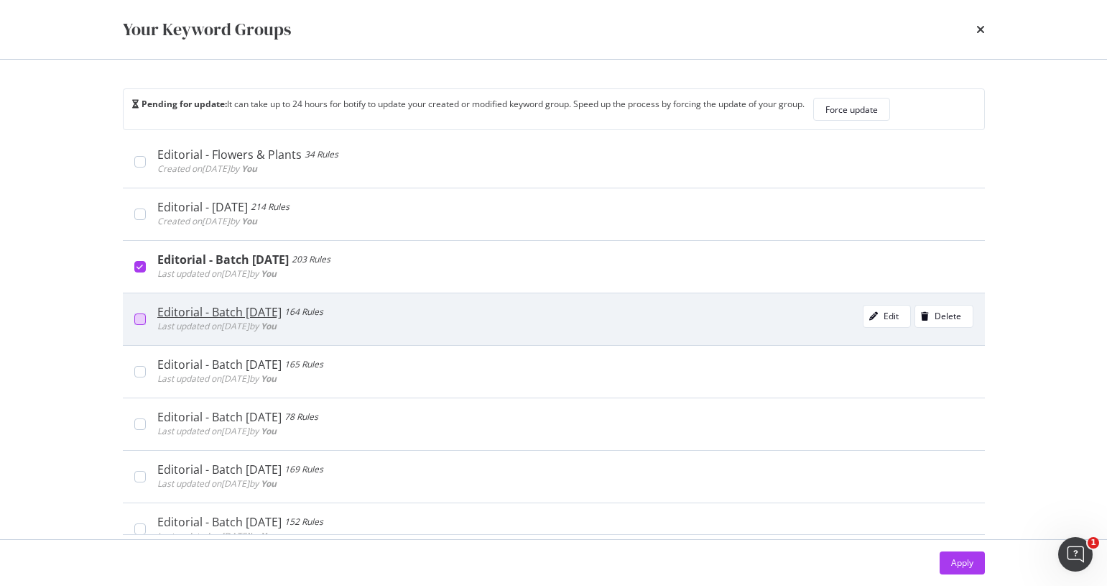
click at [141, 315] on div "modal" at bounding box center [139, 318] width 11 height 11
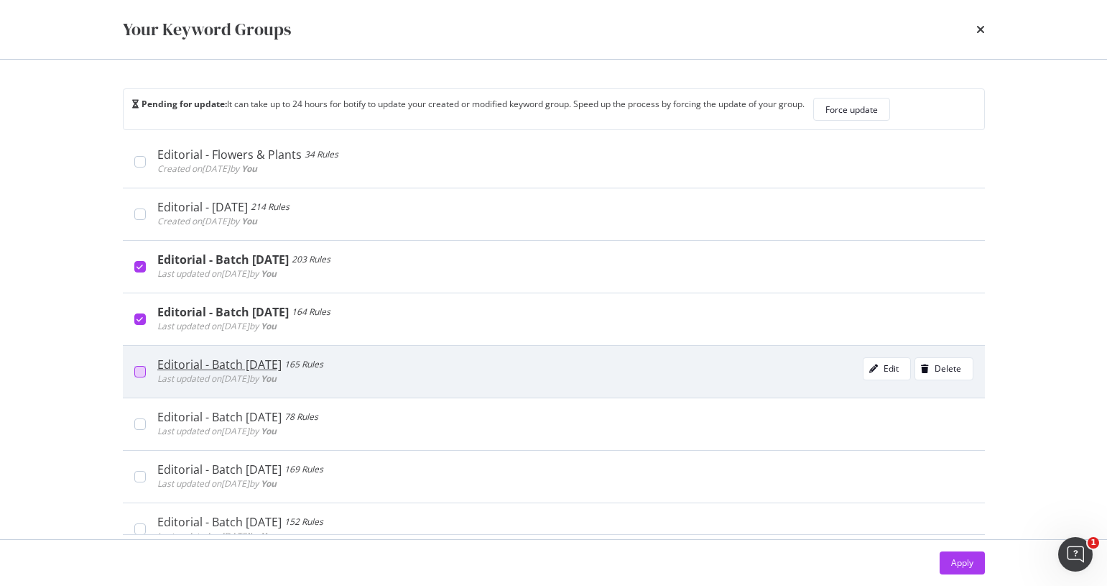
click at [142, 371] on div "modal" at bounding box center [139, 371] width 11 height 11
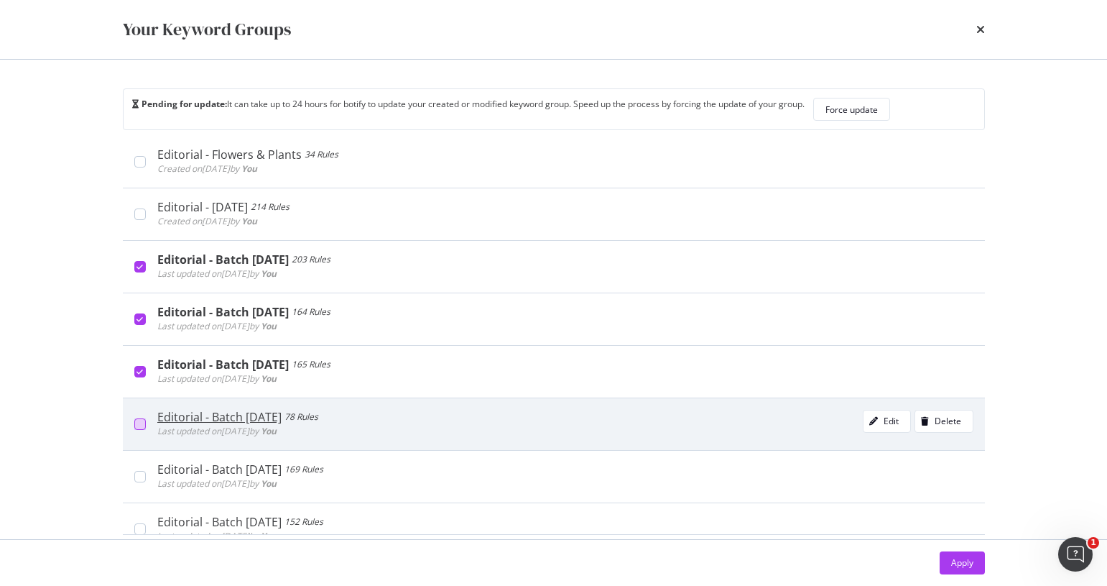
click at [142, 419] on div "modal" at bounding box center [139, 423] width 11 height 11
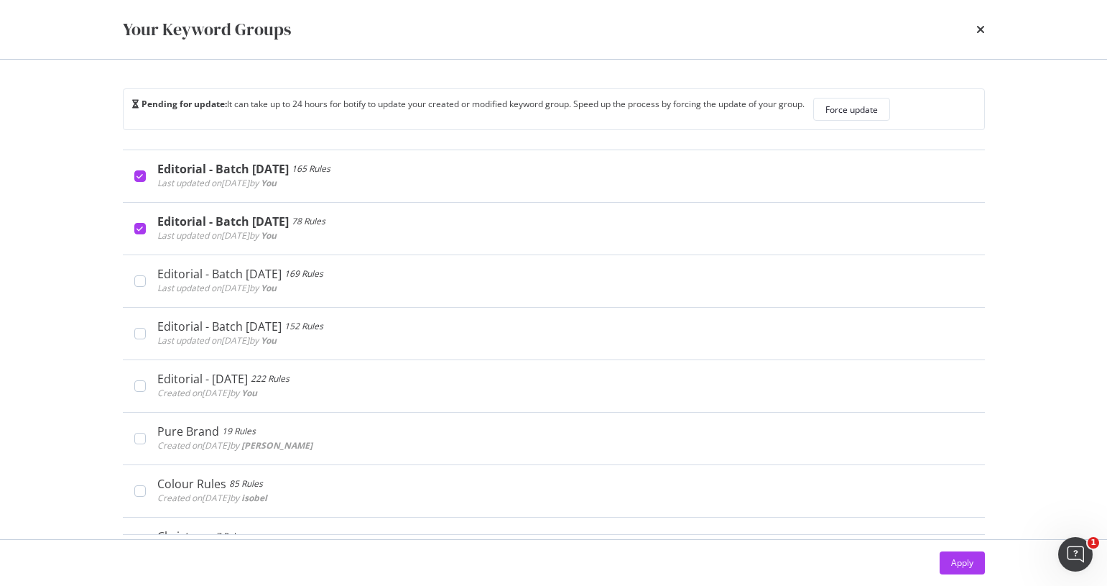
scroll to position [704, 0]
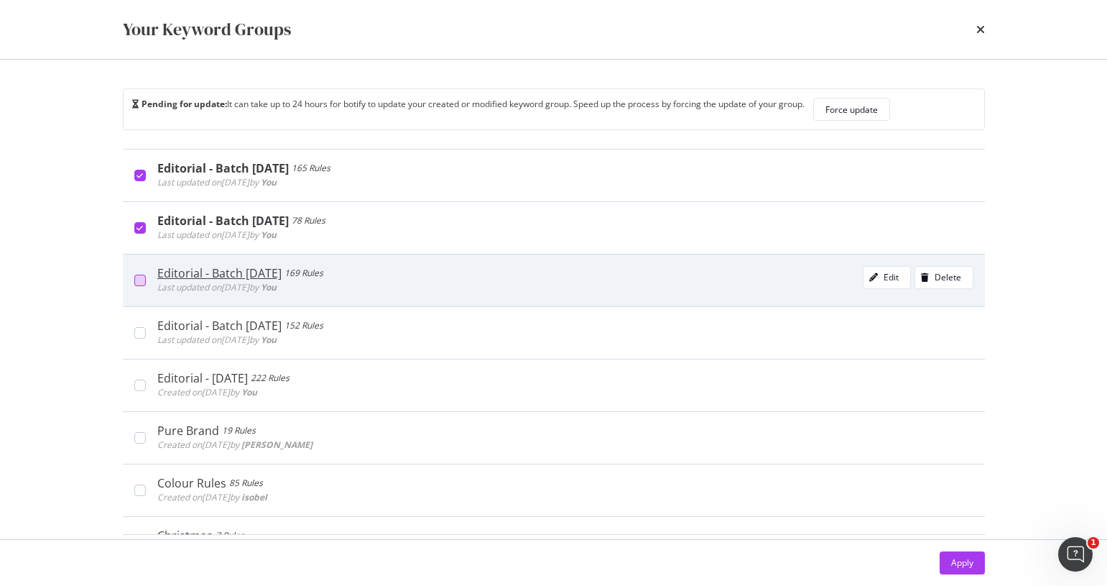
click at [140, 284] on div "modal" at bounding box center [139, 279] width 11 height 11
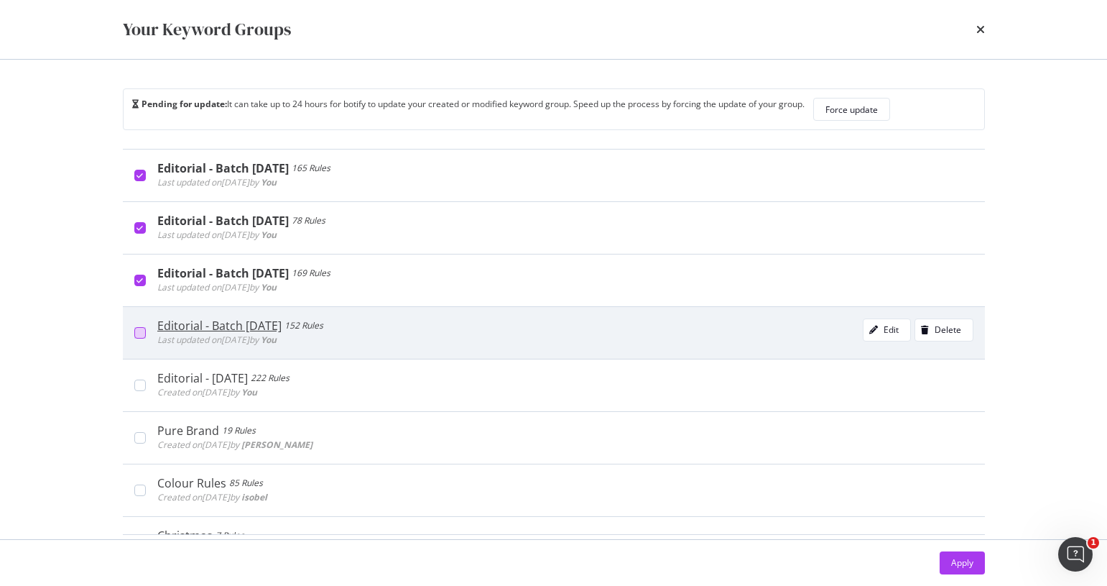
click at [142, 332] on div "modal" at bounding box center [139, 332] width 11 height 11
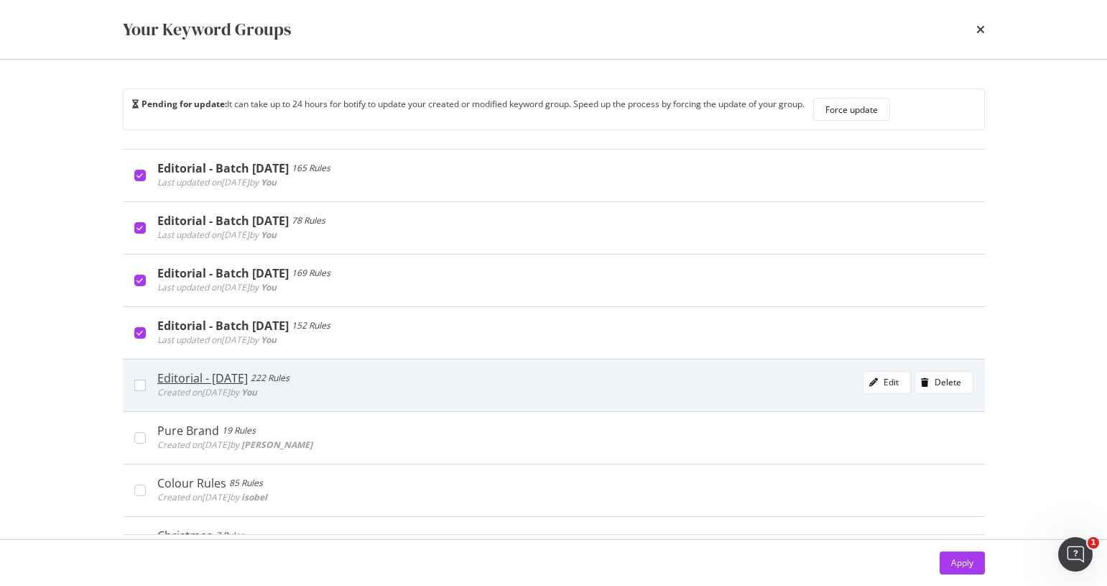
click at [146, 381] on div "Editorial - [DATE] 222 Rules Created on [DATE] by You Edit Delete" at bounding box center [560, 385] width 828 height 29
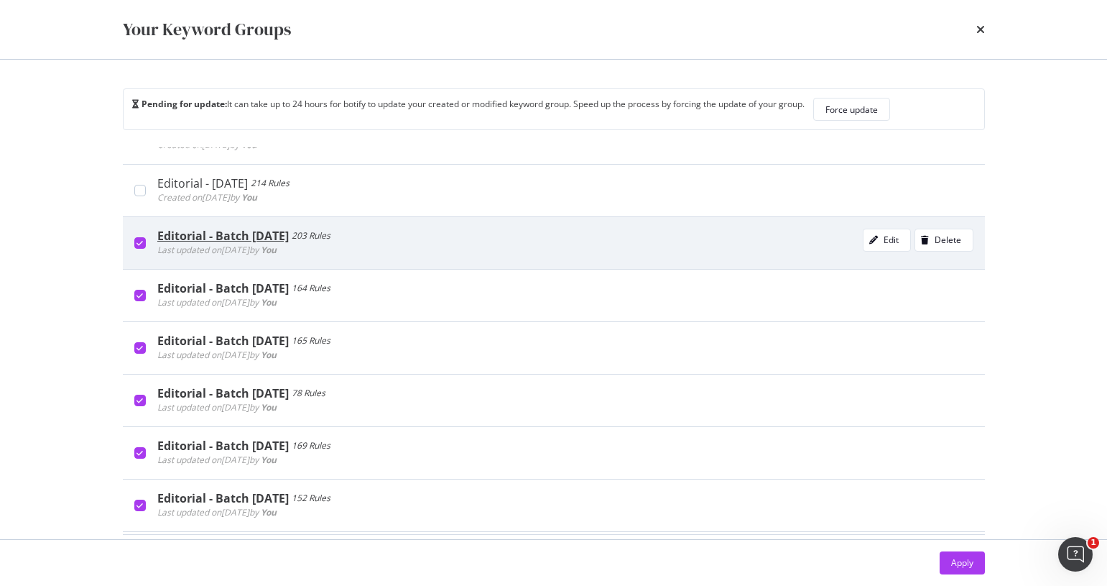
scroll to position [514, 0]
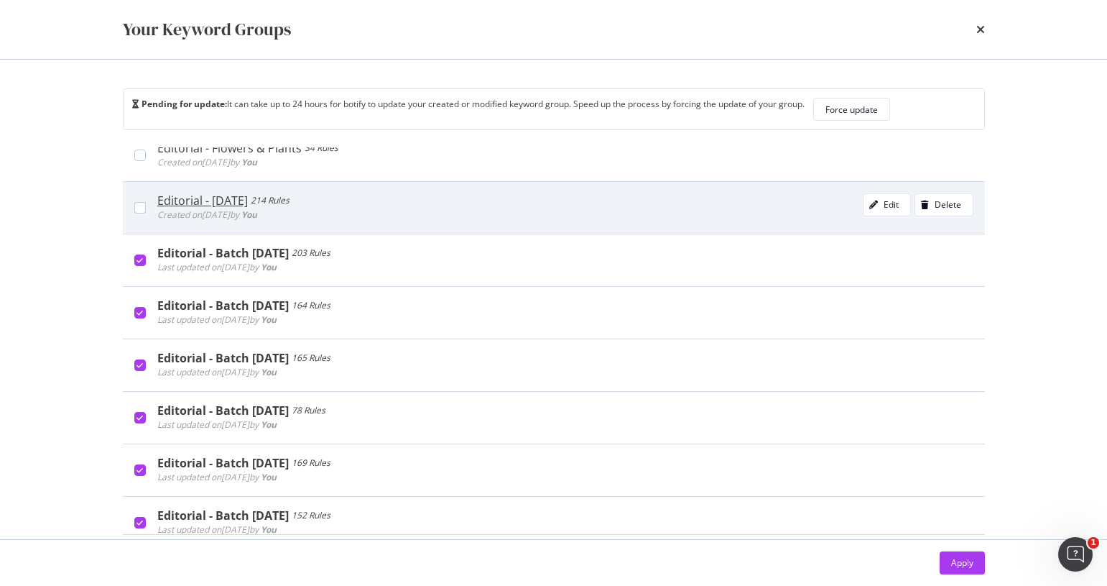
click at [149, 208] on div "Editorial - [DATE] 214 Rules Created on [DATE] by You Edit Delete" at bounding box center [560, 207] width 828 height 29
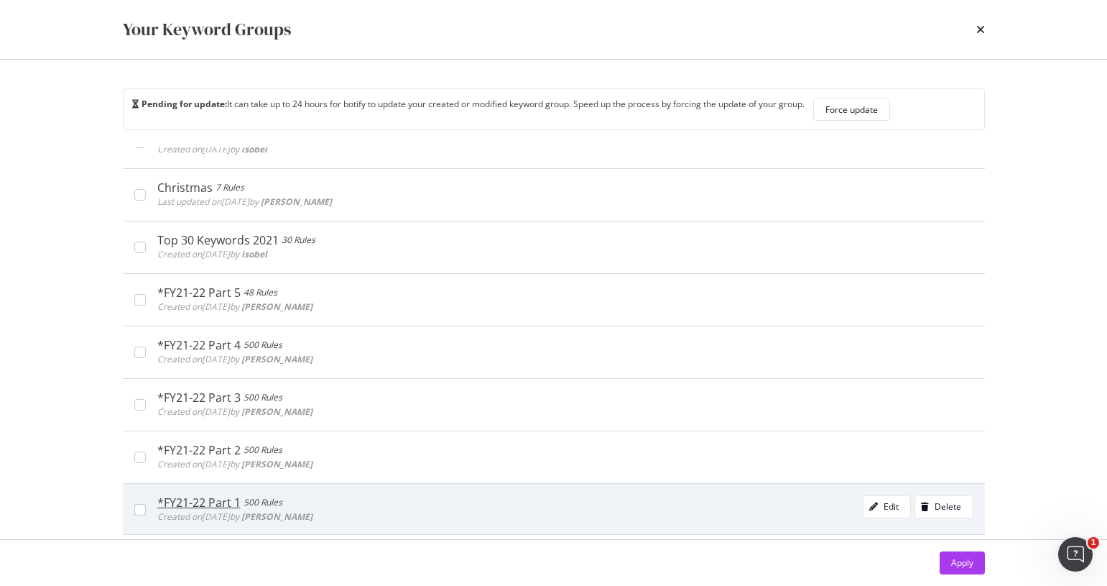
scroll to position [918, 0]
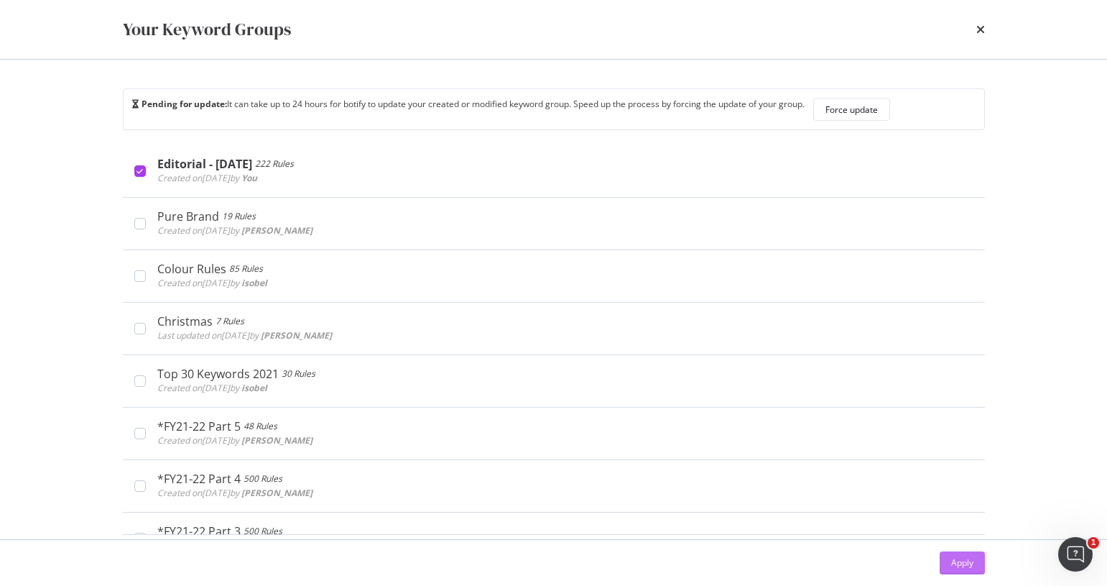
click at [965, 567] on div "Apply" at bounding box center [962, 562] width 22 height 12
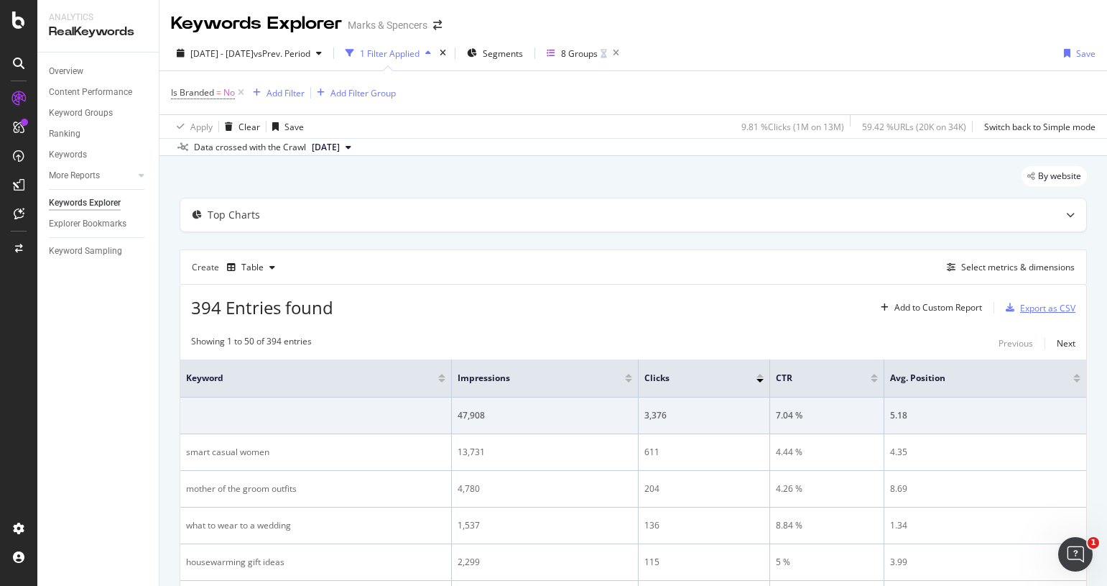
click at [1023, 307] on div "Export as CSV" at bounding box center [1047, 308] width 55 height 12
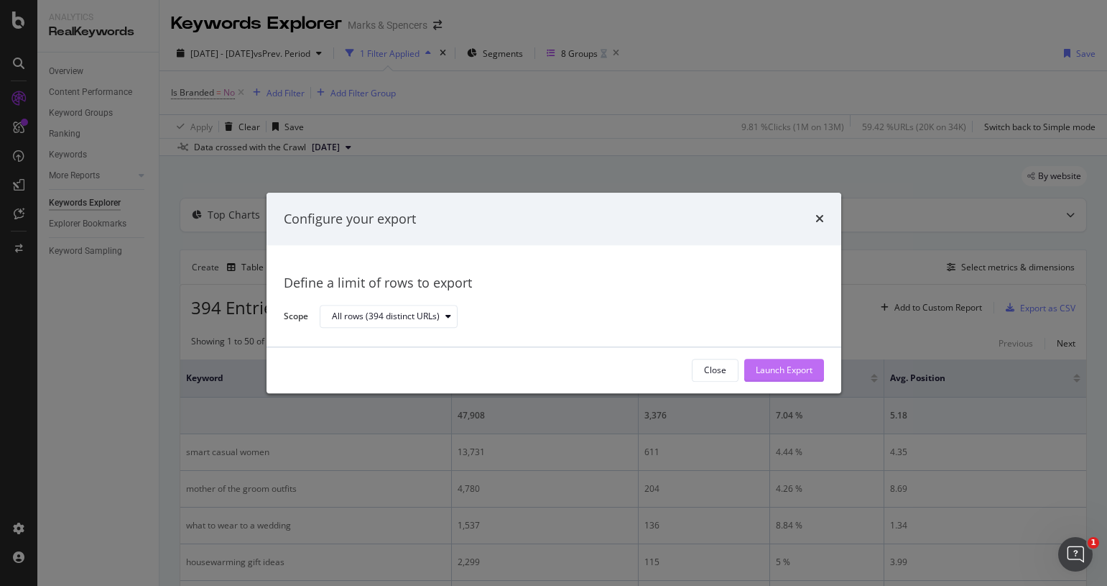
click at [785, 375] on div "Launch Export" at bounding box center [784, 370] width 57 height 12
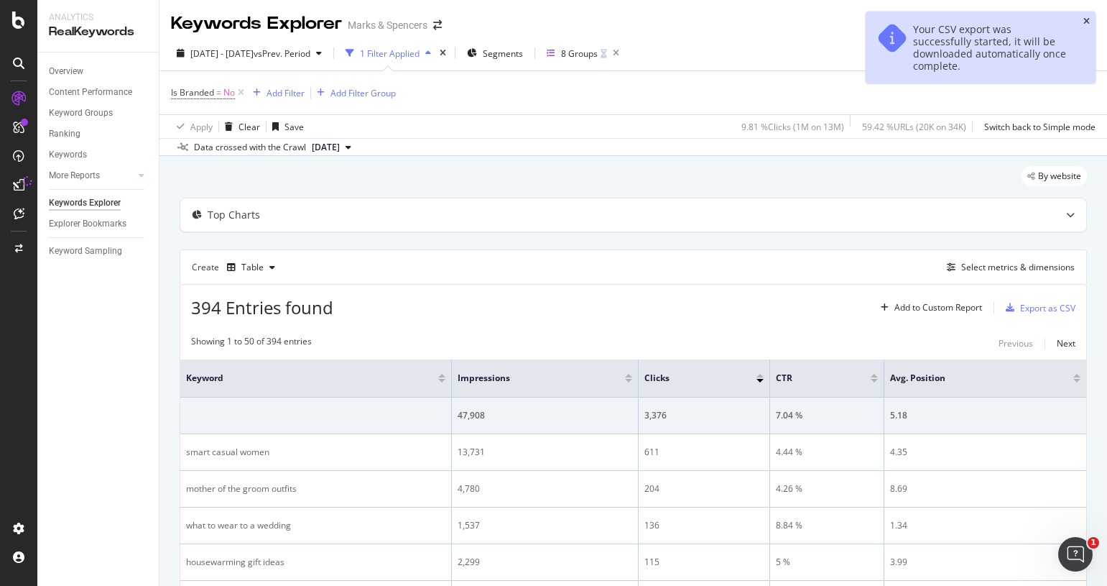
click at [1088, 22] on icon "close toast" at bounding box center [1086, 21] width 6 height 9
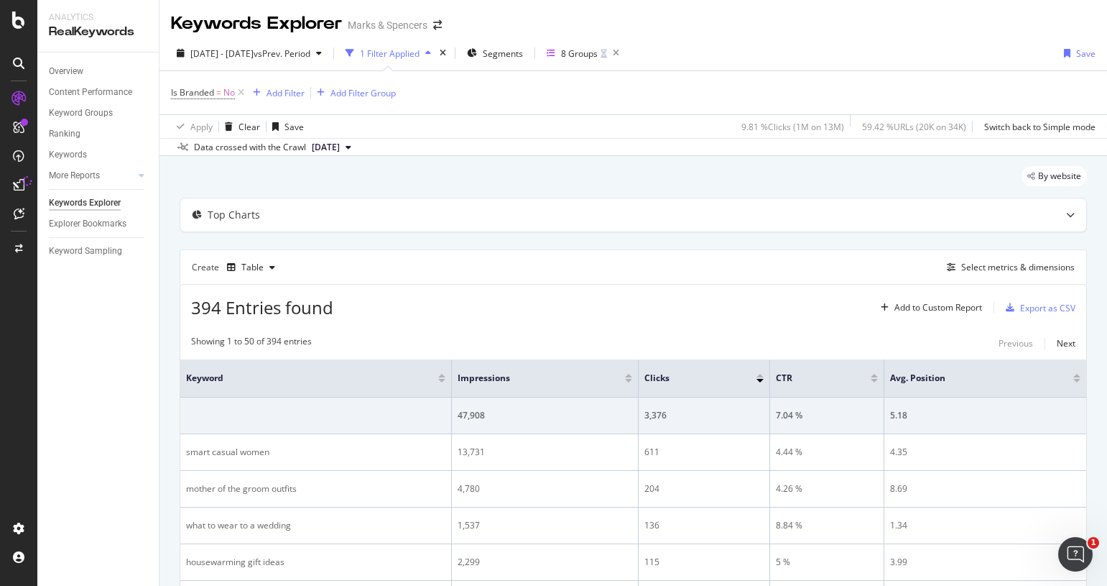
click at [693, 272] on div "Create Table Select metrics & dimensions" at bounding box center [633, 266] width 907 height 34
click at [981, 267] on div "Select metrics & dimensions" at bounding box center [1018, 267] width 114 height 12
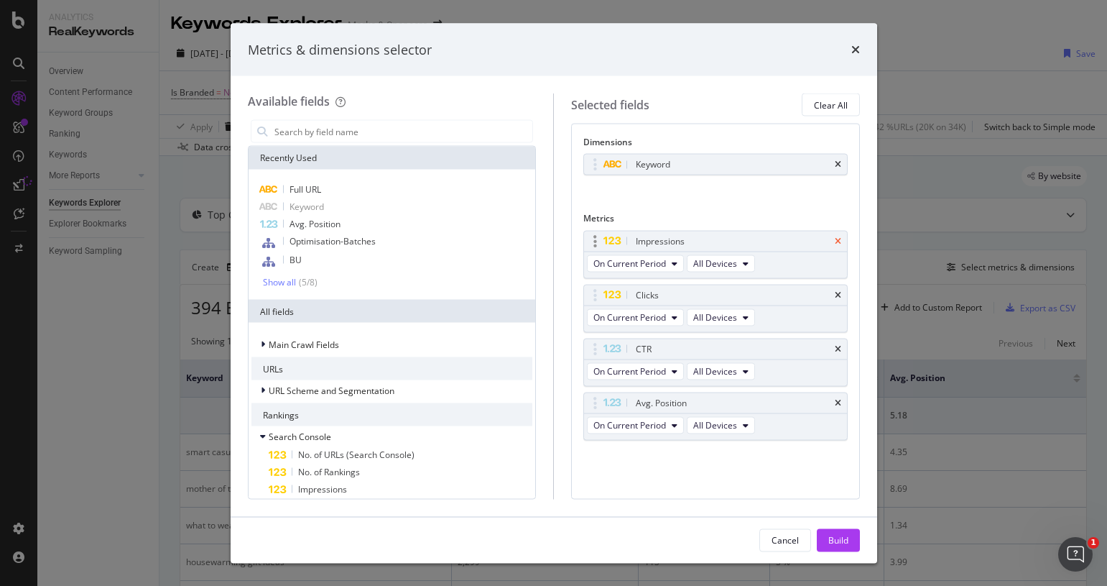
click at [837, 239] on icon "times" at bounding box center [838, 240] width 6 height 9
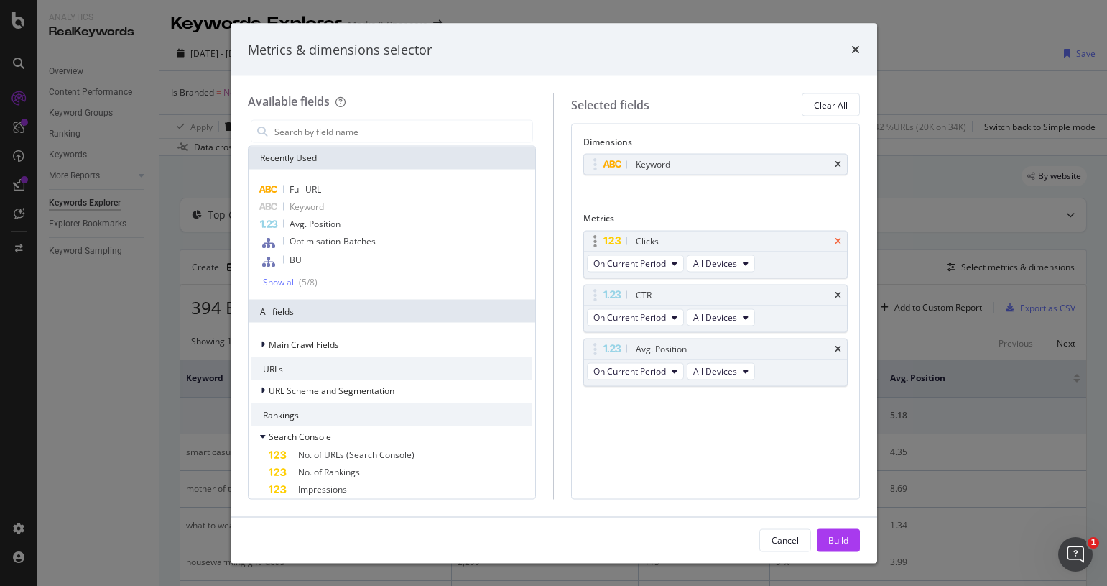
click at [838, 239] on icon "times" at bounding box center [838, 240] width 6 height 9
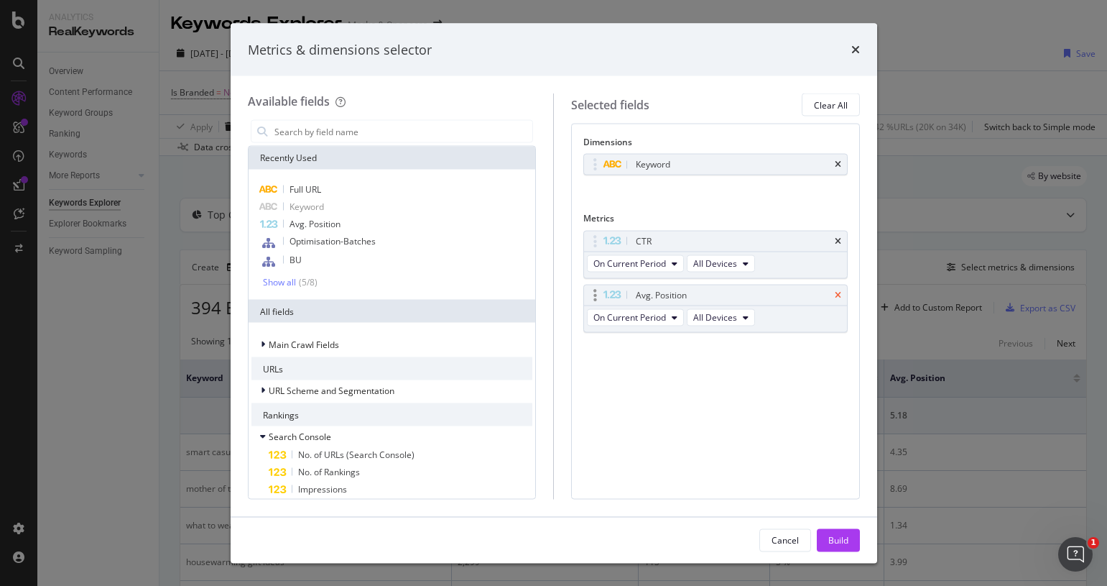
click at [838, 239] on icon "times" at bounding box center [838, 240] width 6 height 9
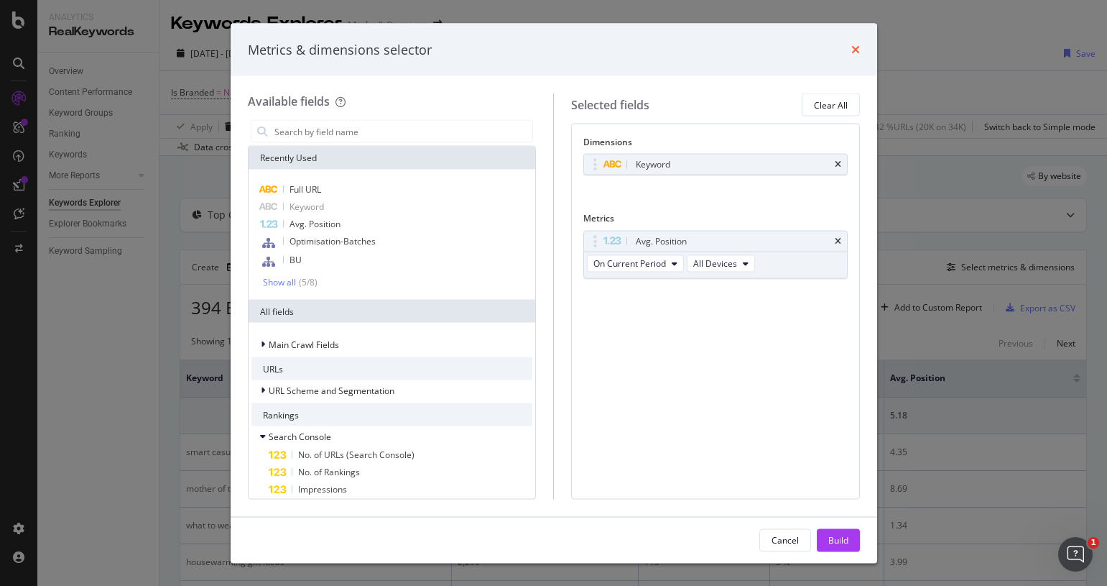
click at [857, 53] on icon "times" at bounding box center [855, 49] width 9 height 11
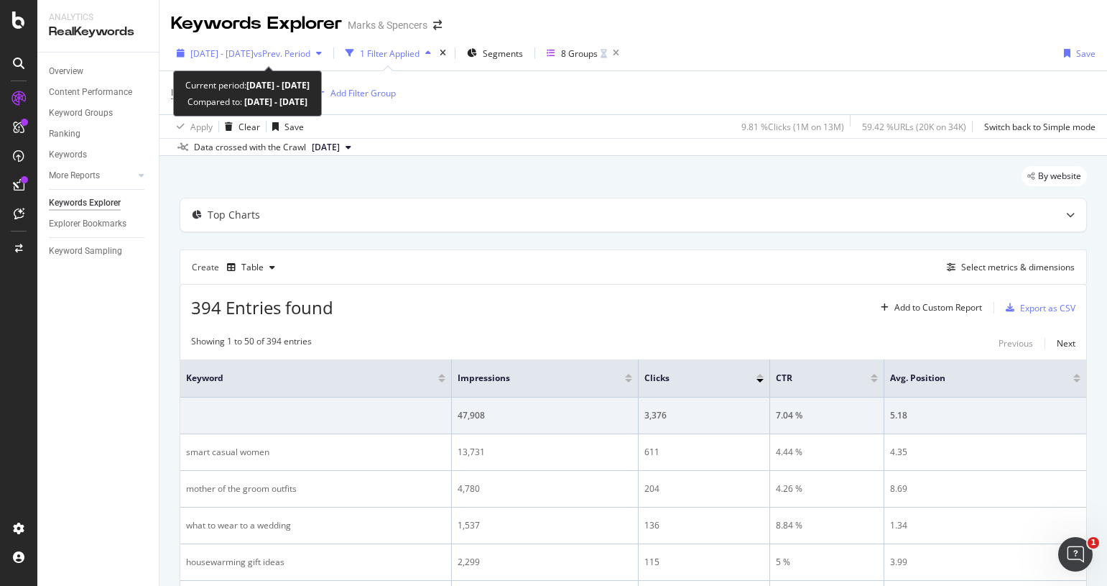
click at [301, 53] on span "vs Prev. Period" at bounding box center [282, 53] width 57 height 12
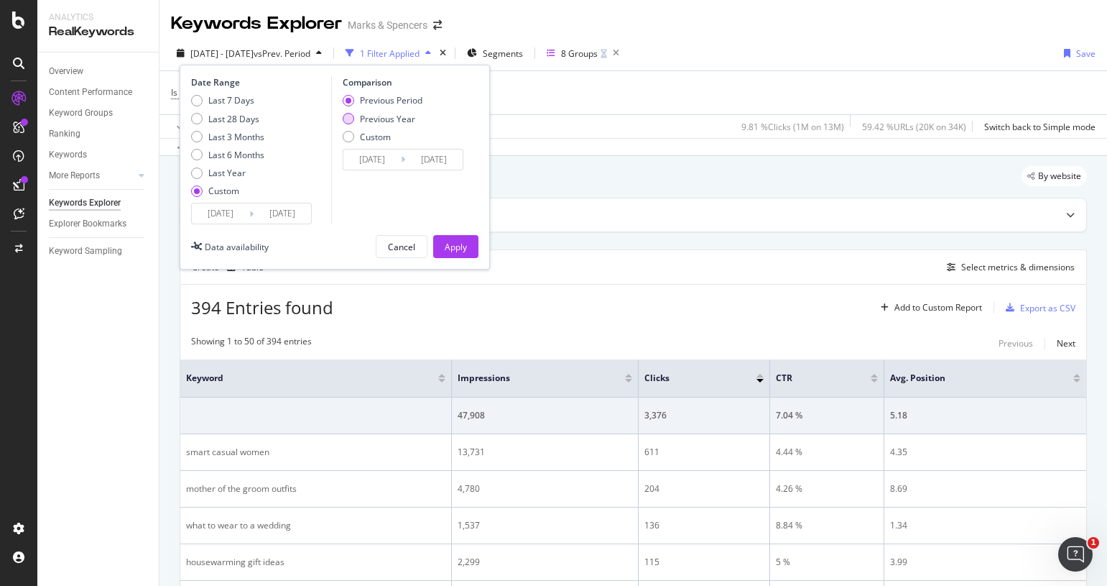
click at [377, 120] on div "Previous Year" at bounding box center [387, 119] width 55 height 12
type input "[DATE]"
click at [381, 159] on input "[DATE]" at bounding box center [371, 159] width 57 height 20
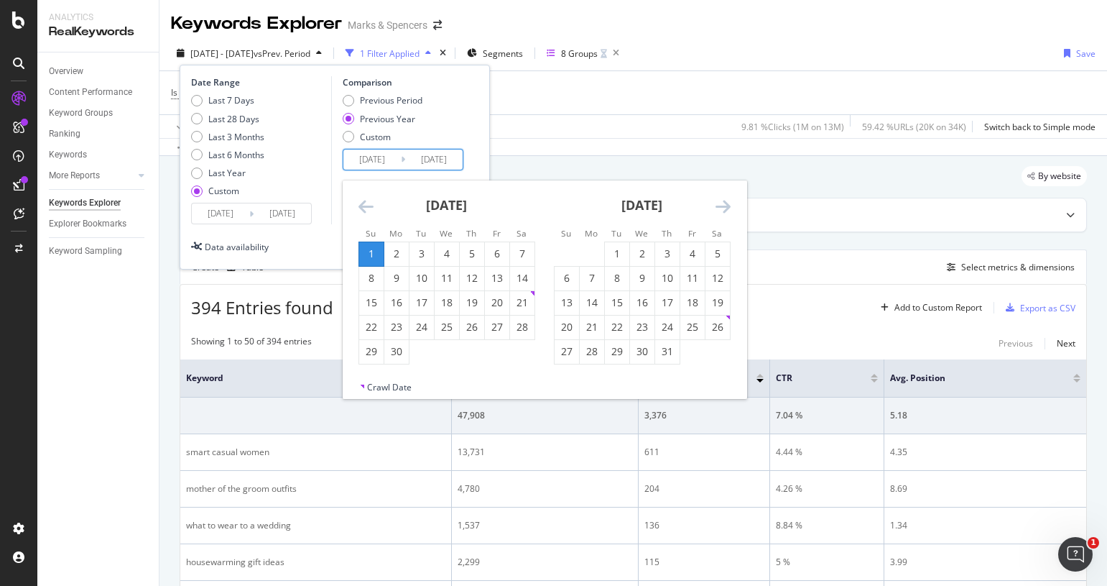
click at [367, 212] on icon "Move backward to switch to the previous month." at bounding box center [366, 206] width 15 height 17
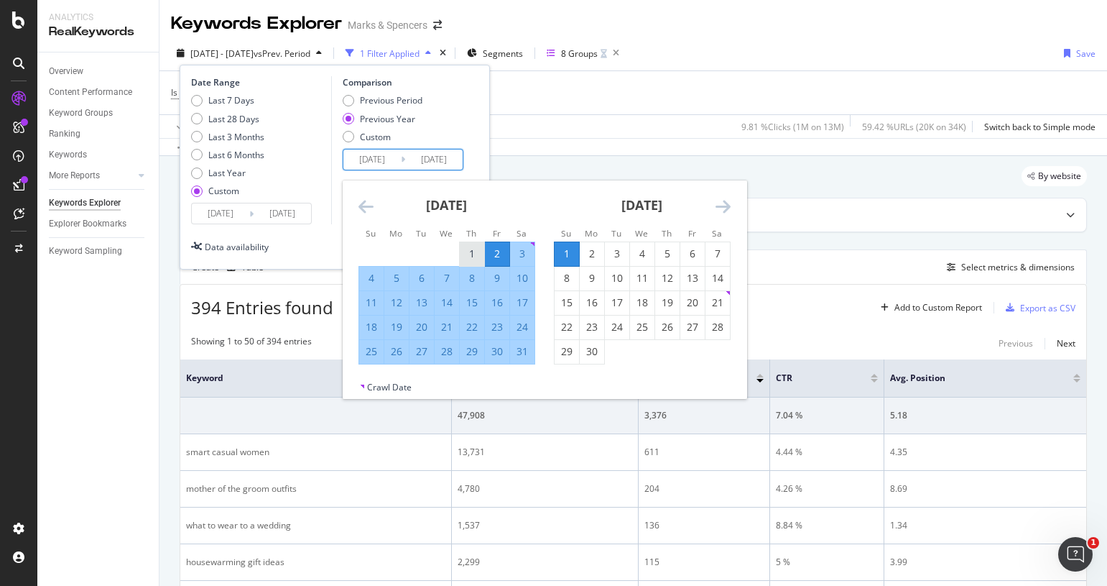
click at [467, 255] on div "1" at bounding box center [472, 253] width 24 height 14
type input "[DATE]"
click at [450, 166] on input "[DATE]" at bounding box center [433, 159] width 57 height 20
click at [517, 353] on div "31" at bounding box center [522, 351] width 24 height 14
type input "[DATE]"
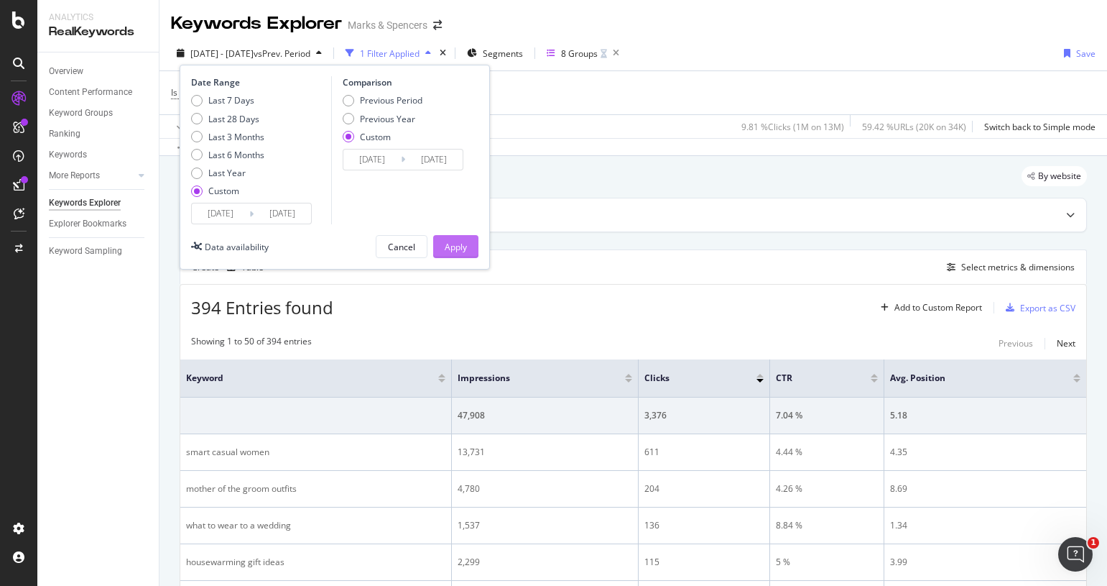
click at [467, 251] on button "Apply" at bounding box center [455, 246] width 45 height 23
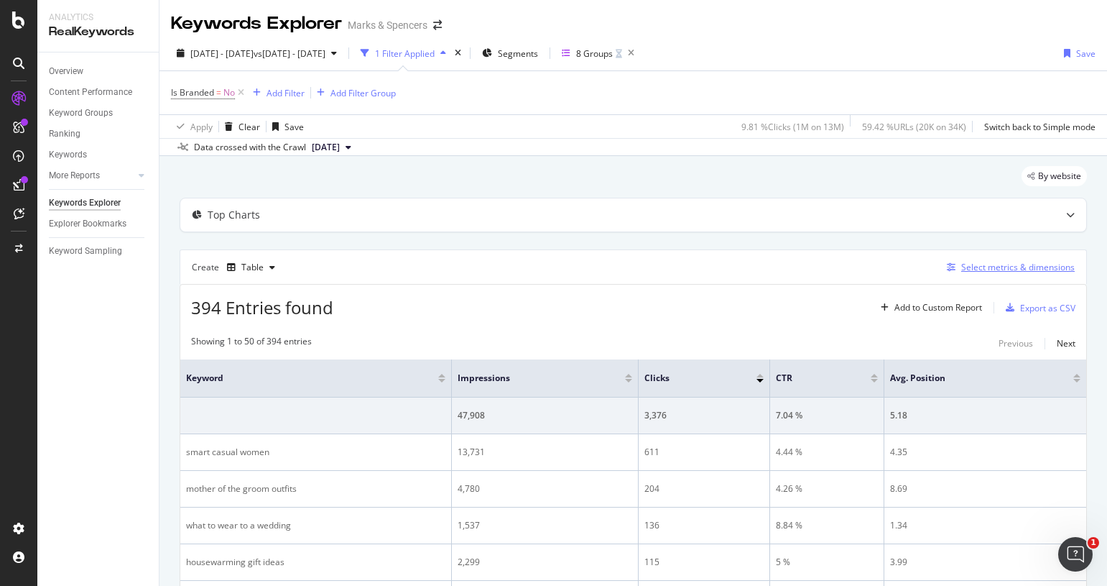
click at [962, 264] on div "Select metrics & dimensions" at bounding box center [1018, 267] width 114 height 12
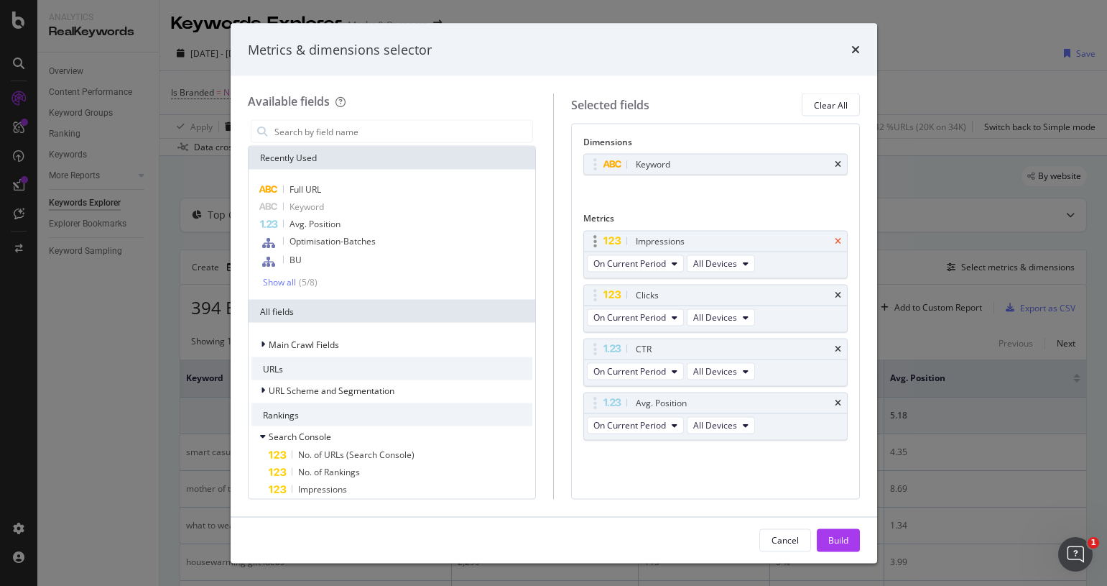
click at [838, 241] on icon "times" at bounding box center [838, 240] width 6 height 9
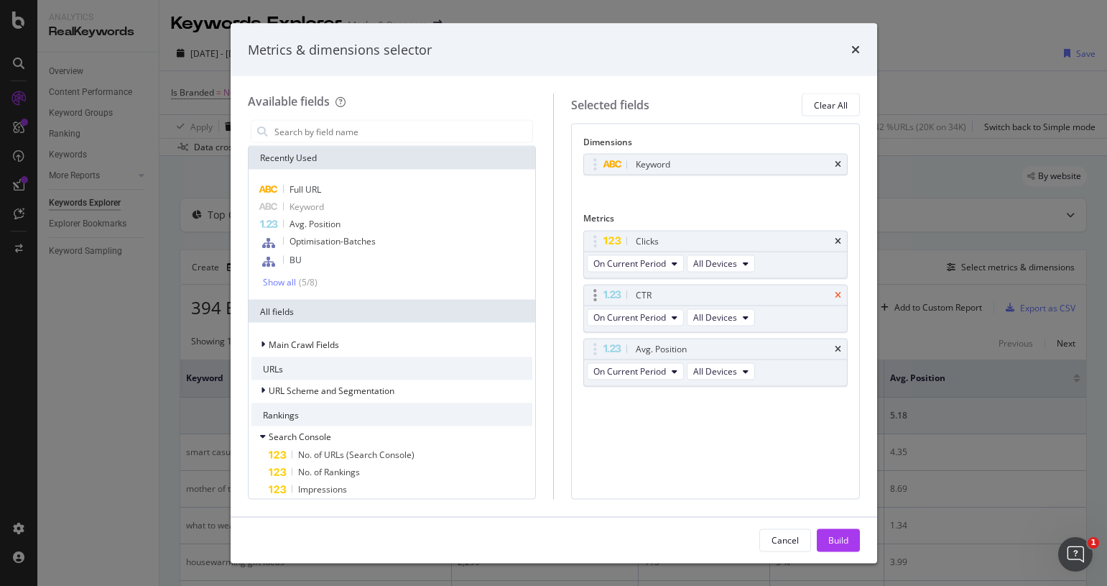
click at [838, 241] on icon "times" at bounding box center [838, 240] width 6 height 9
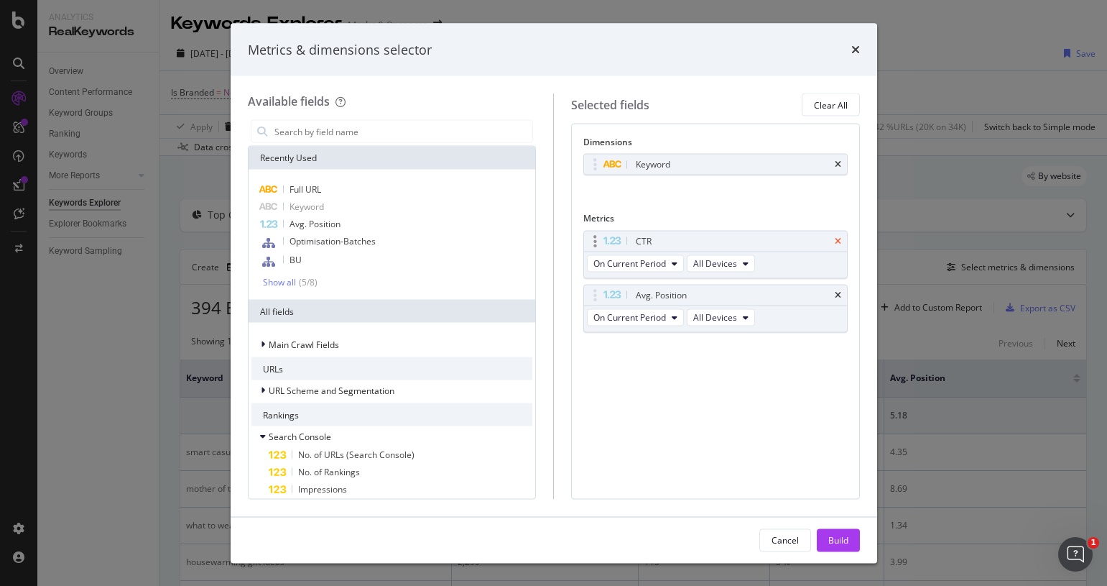
click at [838, 241] on icon "times" at bounding box center [838, 240] width 6 height 9
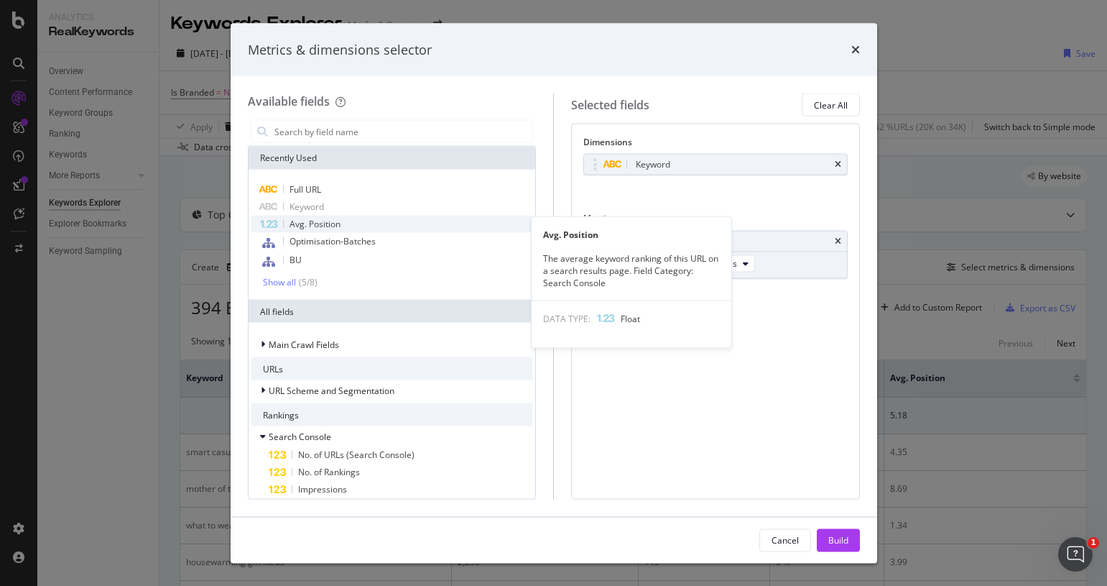
click at [338, 226] on span "Avg. Position" at bounding box center [315, 224] width 51 height 12
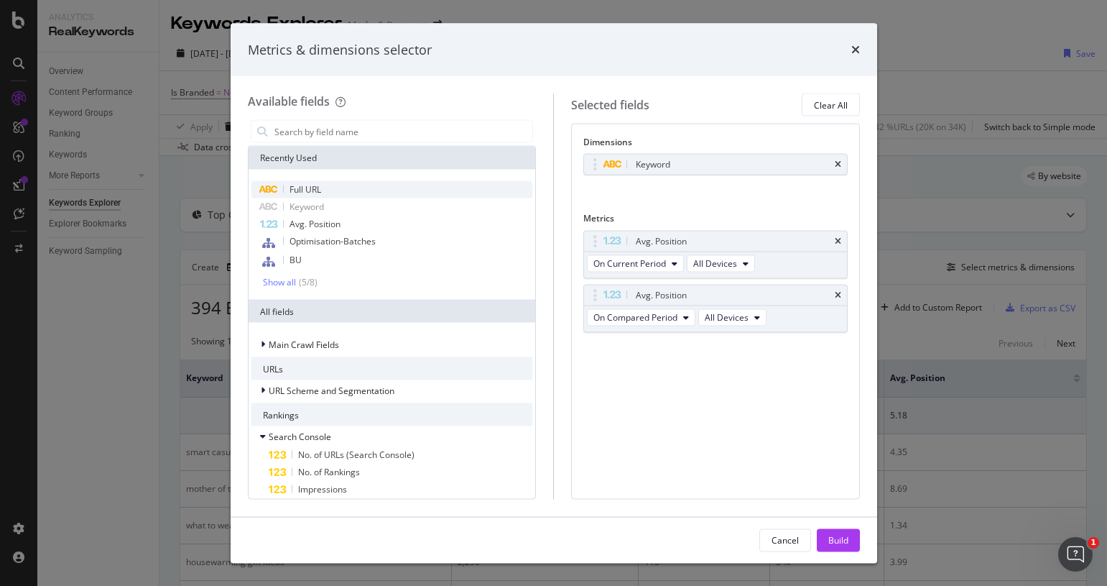
click at [325, 190] on div "Full URL" at bounding box center [392, 189] width 282 height 17
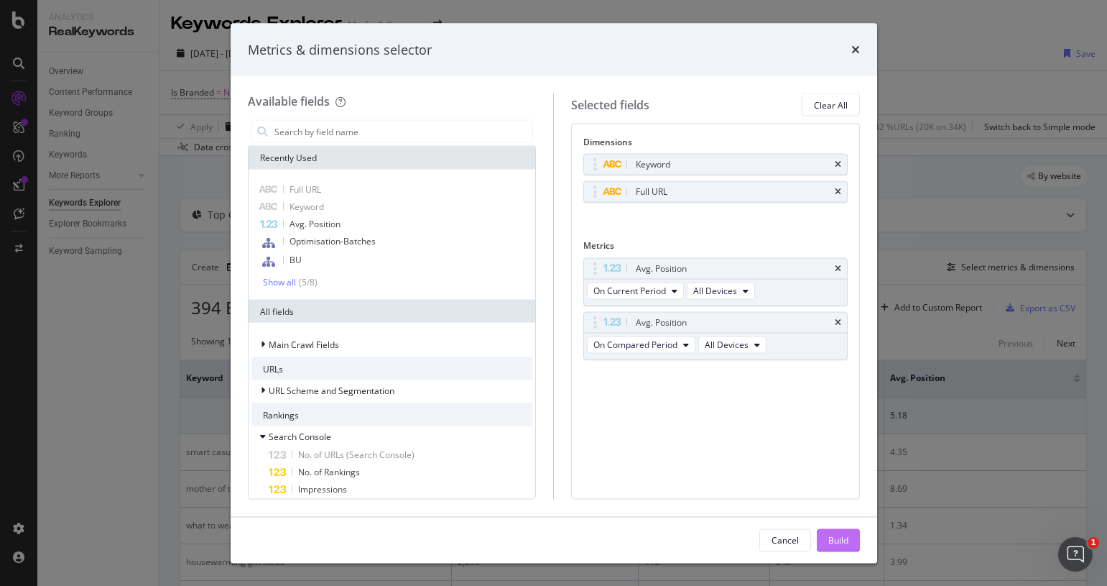
click at [841, 538] on div "Build" at bounding box center [838, 539] width 20 height 12
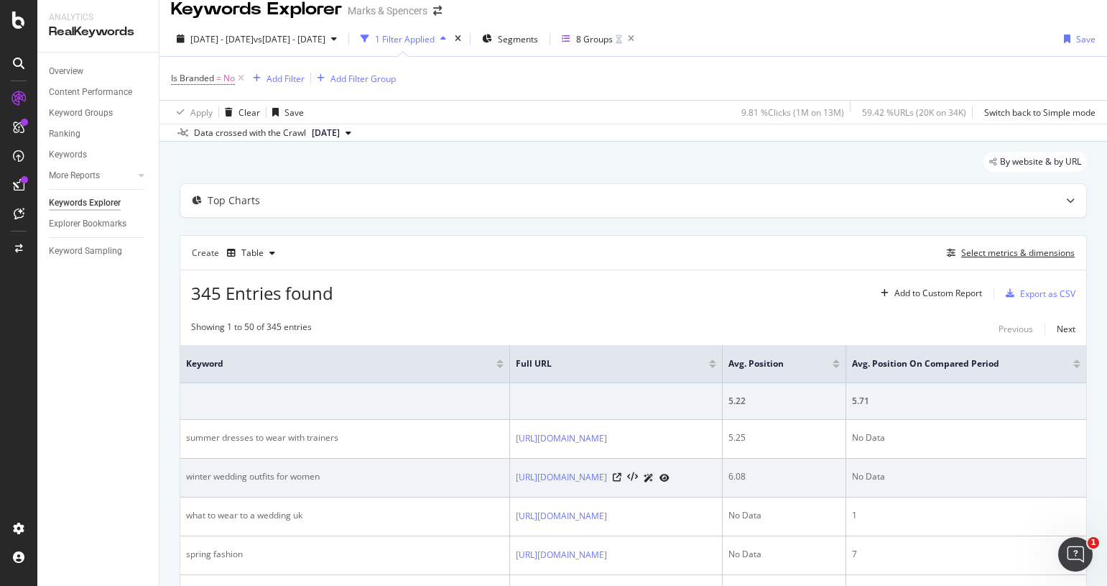
scroll to position [69, 0]
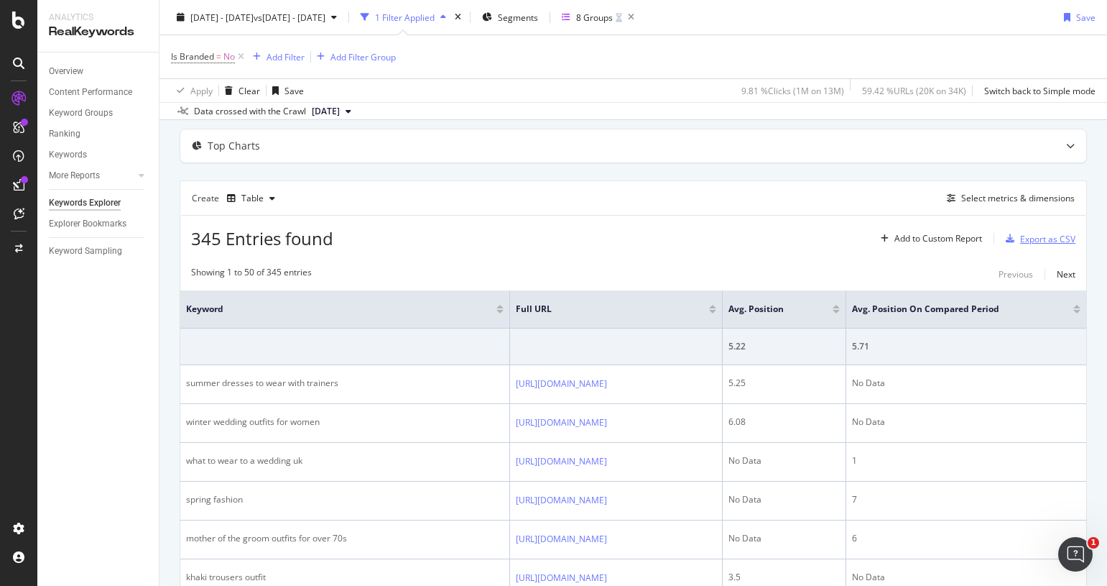
click at [1021, 237] on div "Export as CSV" at bounding box center [1047, 239] width 55 height 12
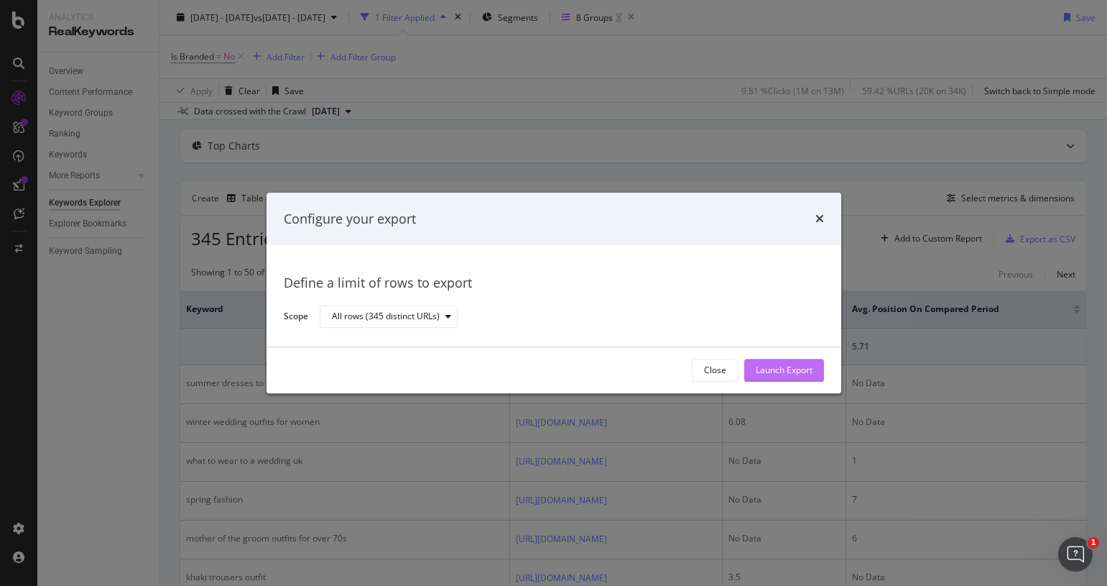
click at [773, 377] on div "Launch Export" at bounding box center [784, 370] width 57 height 22
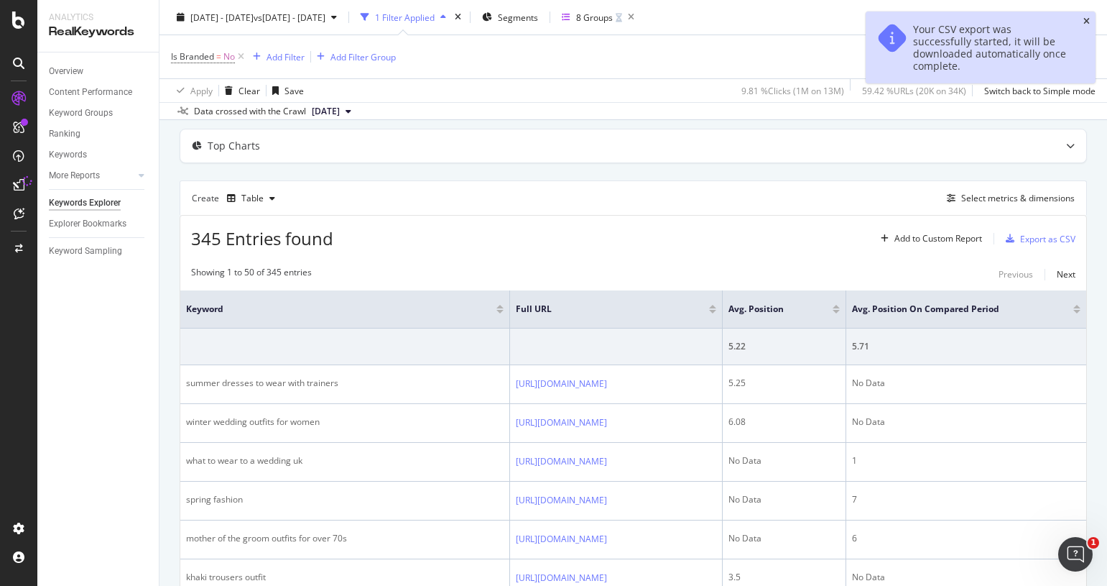
click at [1086, 22] on icon "close toast" at bounding box center [1086, 21] width 6 height 9
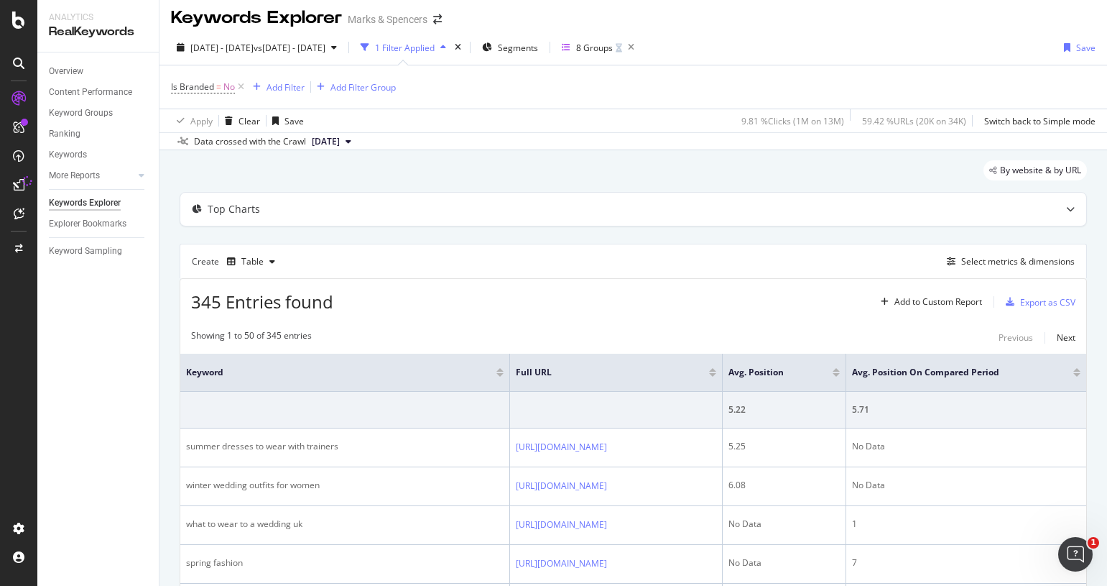
scroll to position [0, 0]
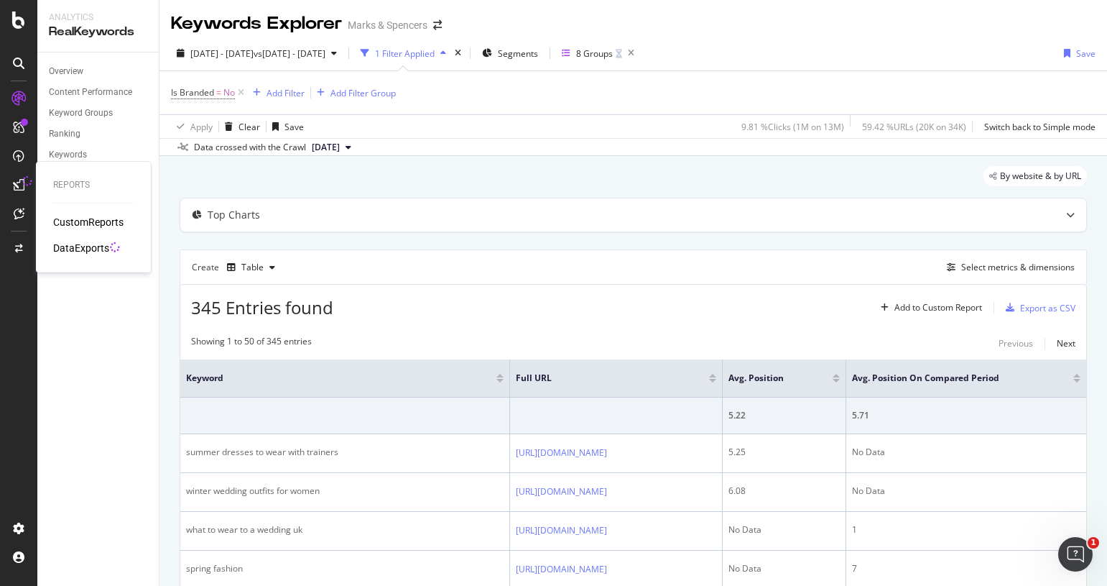
click at [73, 251] on div "DataExports" at bounding box center [81, 248] width 56 height 14
